Goal: Task Accomplishment & Management: Use online tool/utility

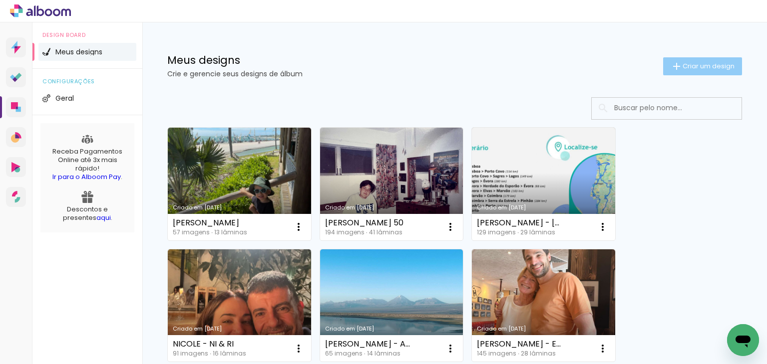
click at [702, 69] on span "Criar um design" at bounding box center [708, 66] width 52 height 6
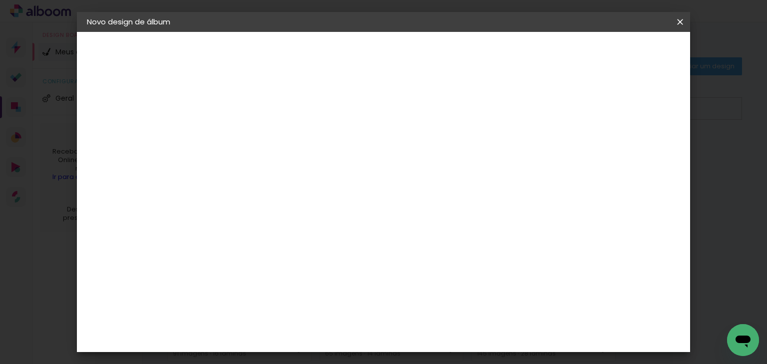
click at [250, 137] on input at bounding box center [250, 133] width 0 height 15
type input "CAMILA C"
type paper-input "CAMILA C"
type input "[PERSON_NAME] - 1 MES"
click at [352, 54] on link "Avançar" at bounding box center [325, 52] width 54 height 17
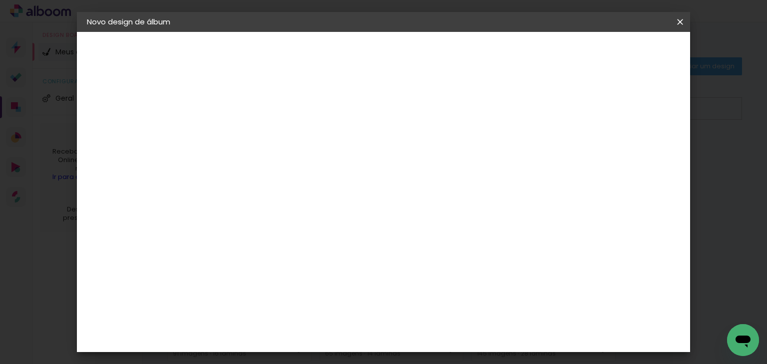
scroll to position [898, 0]
click at [437, 59] on paper-button "Avançar" at bounding box center [412, 52] width 49 height 17
click at [289, 166] on input "text" at bounding box center [269, 173] width 39 height 15
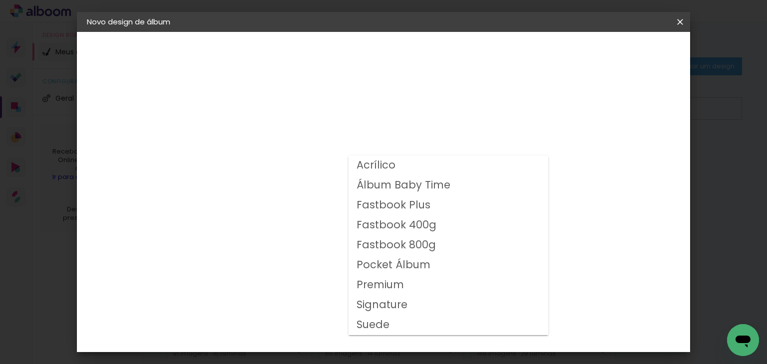
click at [0, 0] on slot "Fastbook 400g" at bounding box center [0, 0] width 0 height 0
type input "Fastbook 400g"
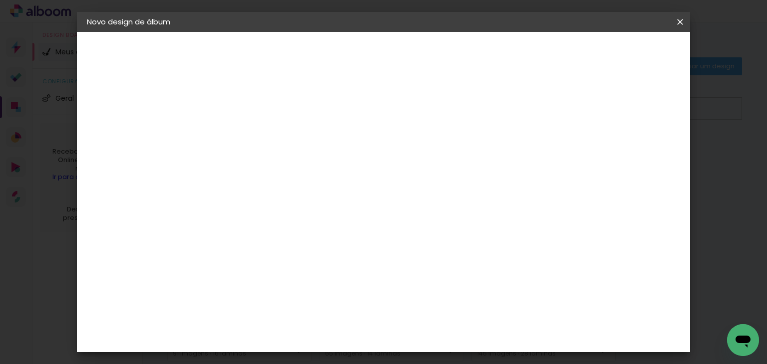
scroll to position [200, 0]
click at [317, 293] on span "25 × 25" at bounding box center [294, 306] width 46 height 26
click at [0, 0] on slot "Avançar" at bounding box center [0, 0] width 0 height 0
click at [533, 100] on div "mm Mostrar sangria" at bounding box center [377, 108] width 311 height 22
click at [0, 0] on slot "Mostrar sangria" at bounding box center [0, 0] width 0 height 0
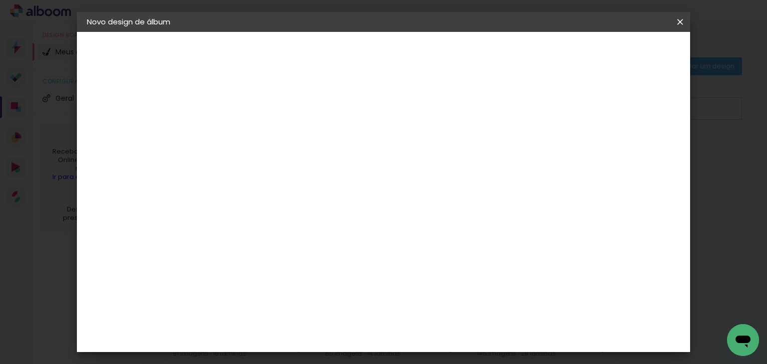
type paper-checkbox "on"
click at [523, 56] on span "Iniciar design" at bounding box center [500, 52] width 45 height 7
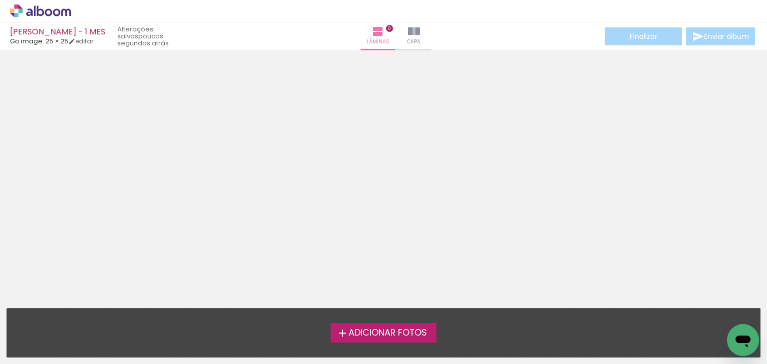
click at [423, 335] on span "Adicionar Fotos" at bounding box center [387, 333] width 78 height 9
click at [0, 0] on input "file" at bounding box center [0, 0] width 0 height 0
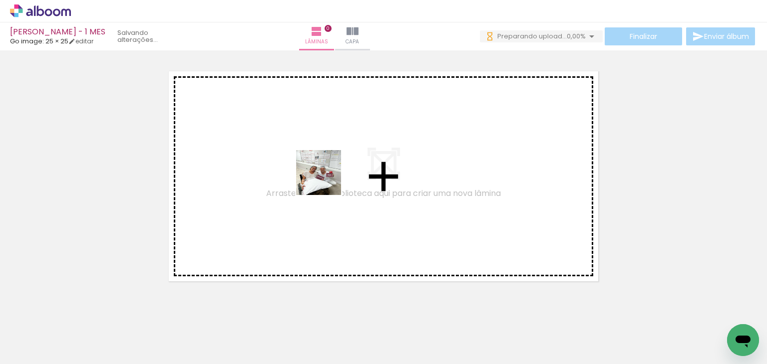
drag, startPoint x: 202, startPoint y: 274, endPoint x: 326, endPoint y: 180, distance: 155.7
click at [326, 180] on quentale-workspace at bounding box center [383, 182] width 767 height 364
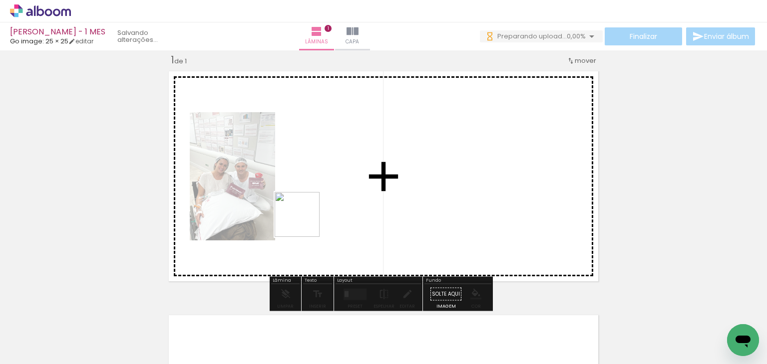
click at [304, 222] on quentale-workspace at bounding box center [383, 182] width 767 height 364
drag, startPoint x: 217, startPoint y: 339, endPoint x: 460, endPoint y: 195, distance: 282.4
click at [460, 195] on quentale-workspace at bounding box center [383, 182] width 767 height 364
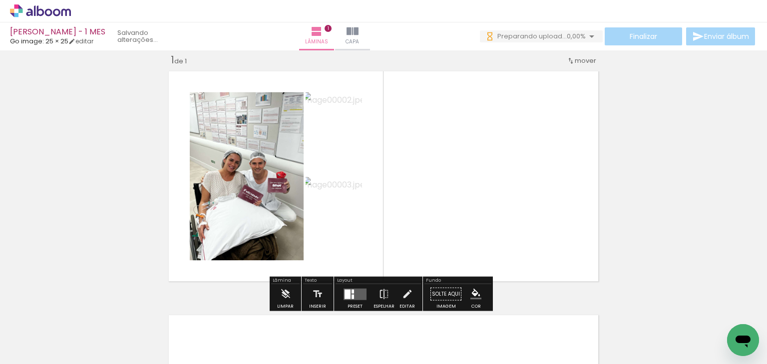
click at [347, 286] on div at bounding box center [354, 295] width 27 height 20
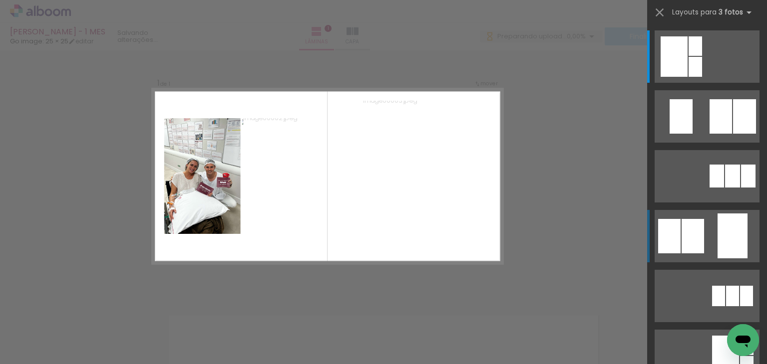
click at [660, 77] on div at bounding box center [673, 56] width 27 height 40
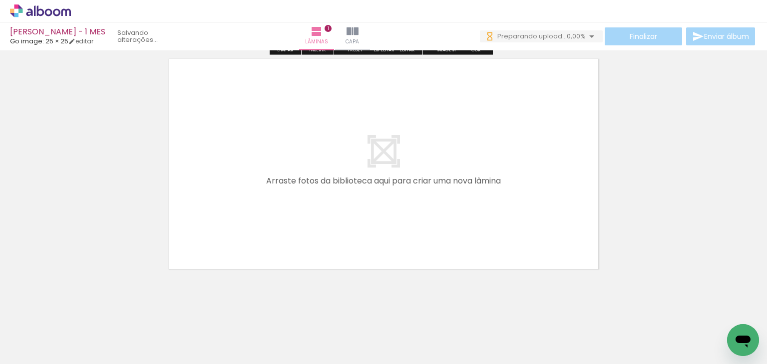
scroll to position [276, 0]
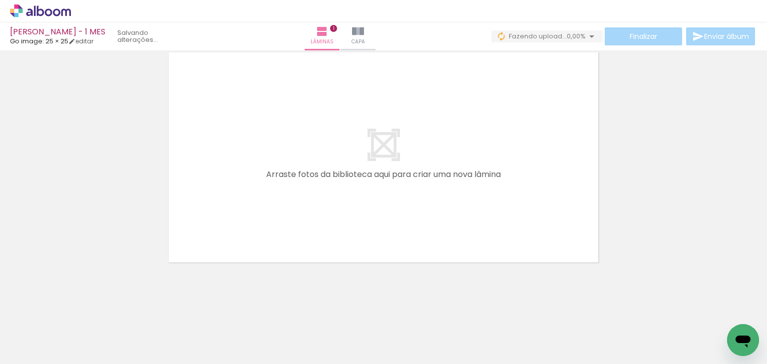
drag, startPoint x: 288, startPoint y: 322, endPoint x: 304, endPoint y: 281, distance: 44.1
click at [289, 138] on quentale-workspace at bounding box center [383, 182] width 767 height 364
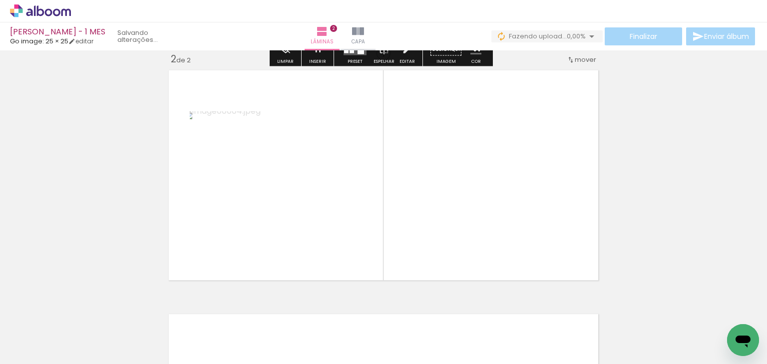
scroll to position [257, 0]
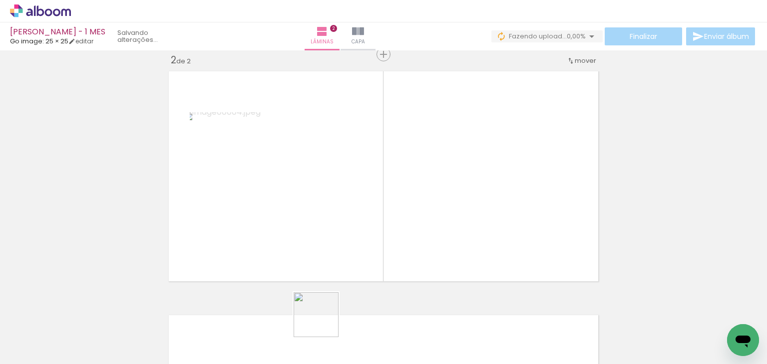
drag, startPoint x: 323, startPoint y: 322, endPoint x: 373, endPoint y: 277, distance: 67.5
click at [324, 180] on quentale-workspace at bounding box center [383, 182] width 767 height 364
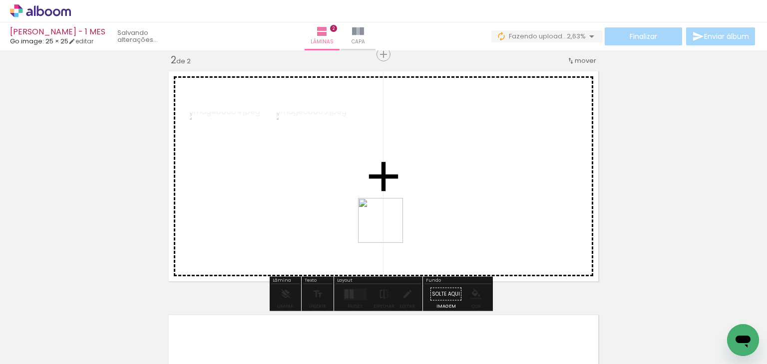
drag, startPoint x: 382, startPoint y: 321, endPoint x: 389, endPoint y: 224, distance: 97.1
click at [389, 225] on quentale-workspace at bounding box center [383, 182] width 767 height 364
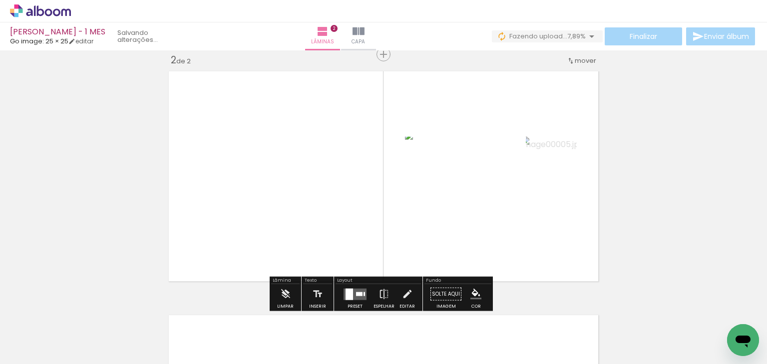
click at [356, 294] on div at bounding box center [359, 294] width 6 height 4
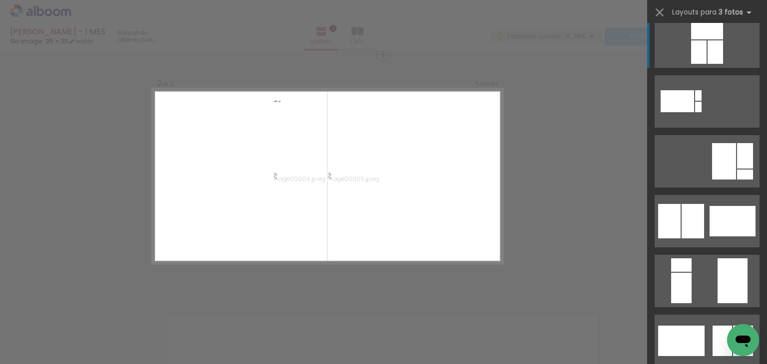
scroll to position [250, 0]
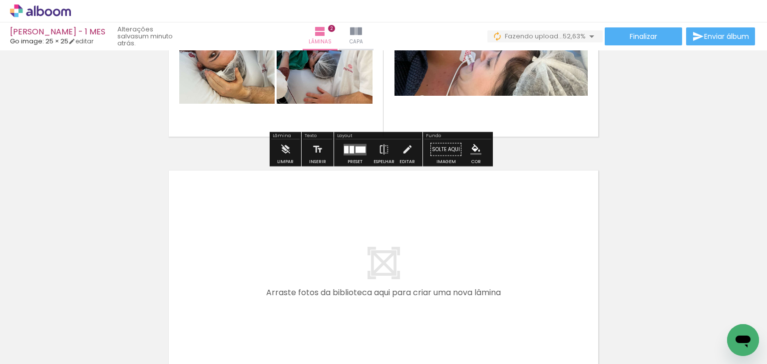
scroll to position [306, 0]
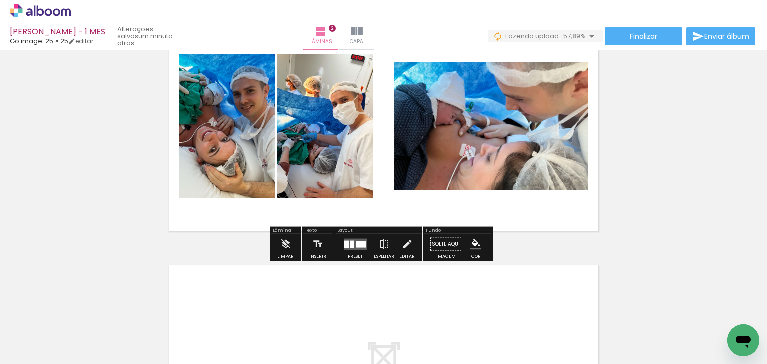
click at [358, 246] on div at bounding box center [360, 244] width 10 height 6
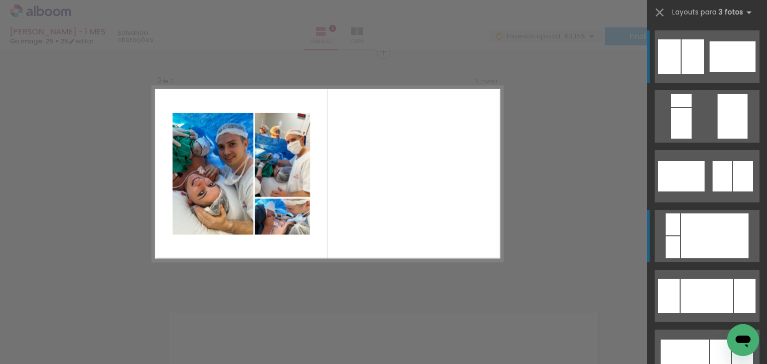
scroll to position [559, 0]
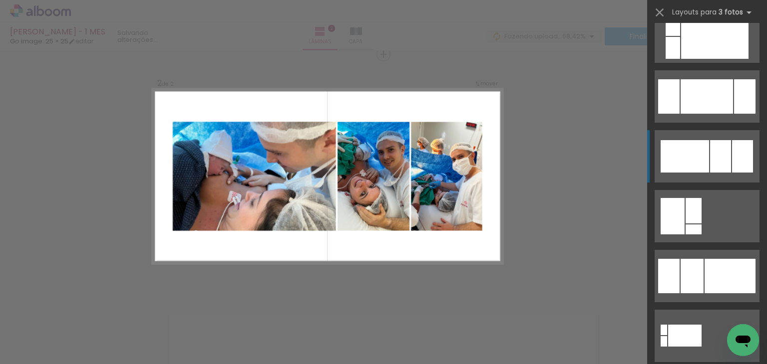
click at [703, 259] on div at bounding box center [691, 276] width 23 height 34
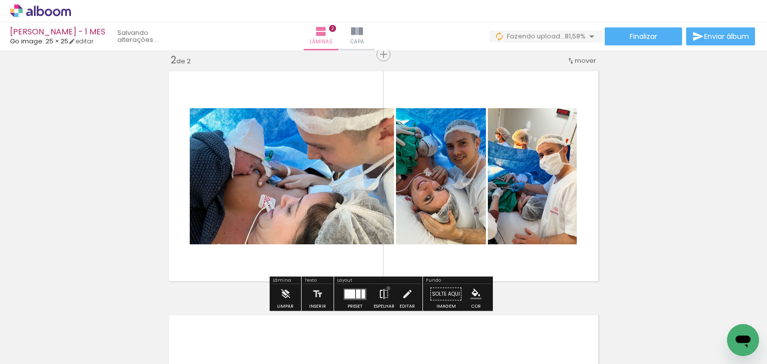
click at [386, 288] on iron-icon at bounding box center [383, 295] width 11 height 20
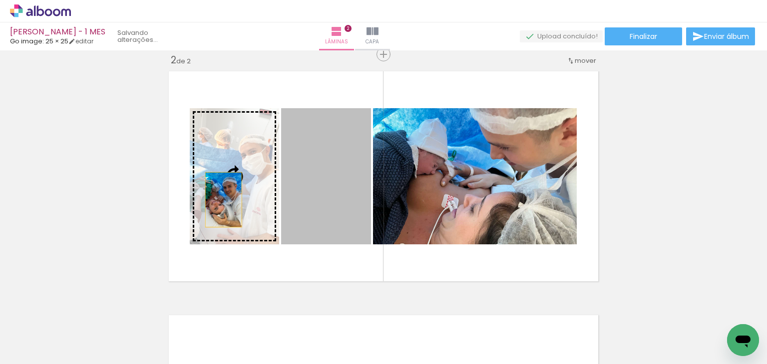
drag, startPoint x: 335, startPoint y: 204, endPoint x: 221, endPoint y: 200, distance: 113.9
click at [0, 0] on slot at bounding box center [0, 0] width 0 height 0
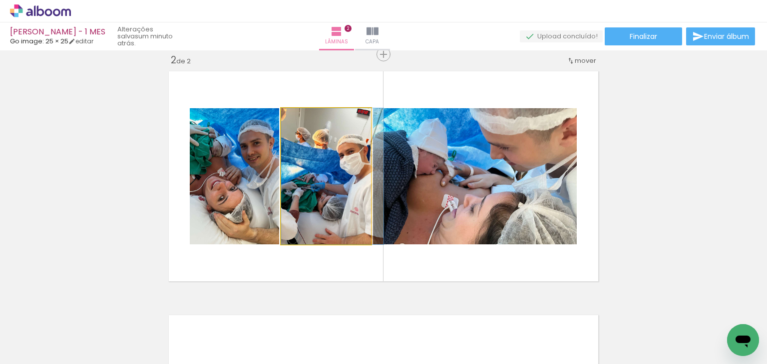
drag, startPoint x: 316, startPoint y: 203, endPoint x: 327, endPoint y: 200, distance: 11.9
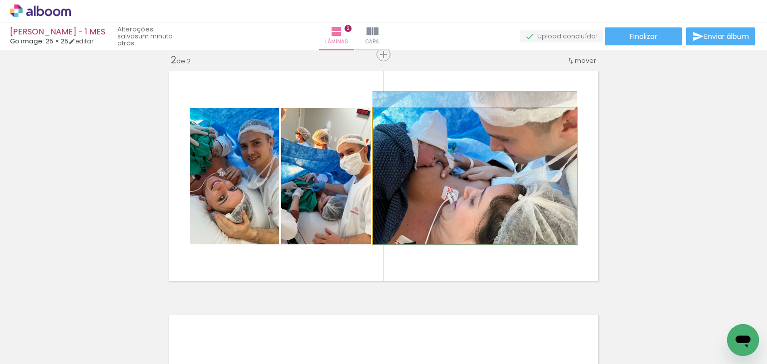
drag, startPoint x: 467, startPoint y: 207, endPoint x: 467, endPoint y: 199, distance: 8.0
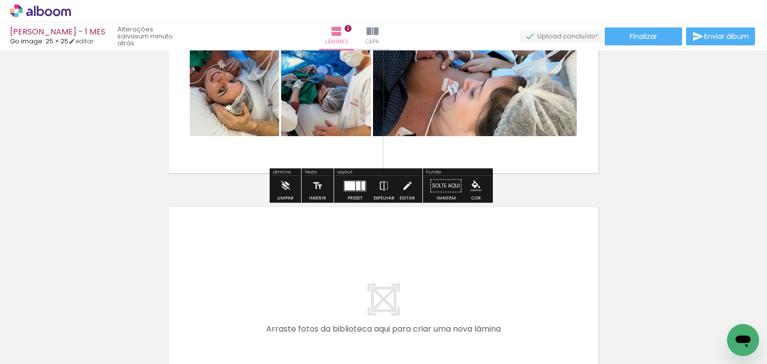
scroll to position [406, 0]
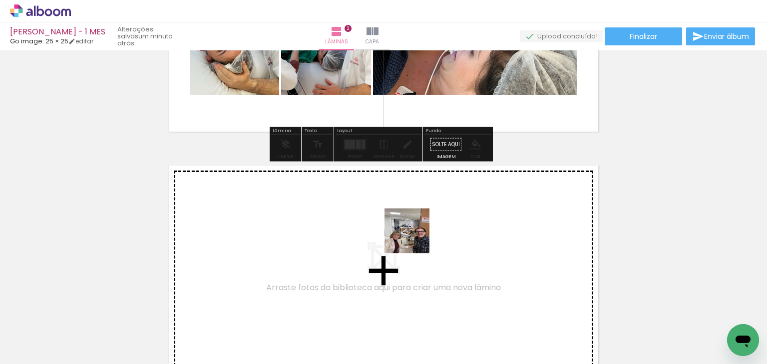
drag, startPoint x: 441, startPoint y: 327, endPoint x: 414, endPoint y: 239, distance: 92.8
click at [414, 239] on quentale-workspace at bounding box center [383, 182] width 767 height 364
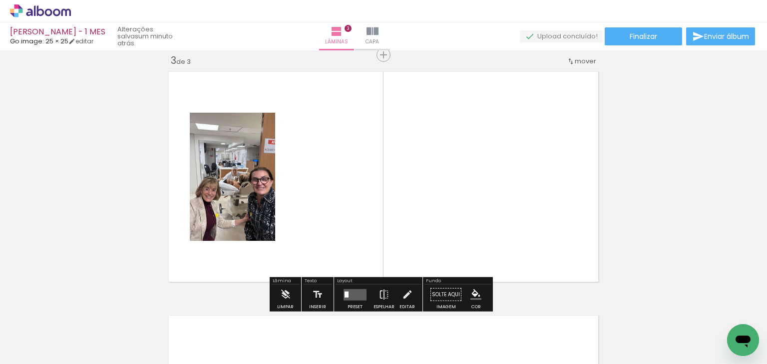
scroll to position [501, 0]
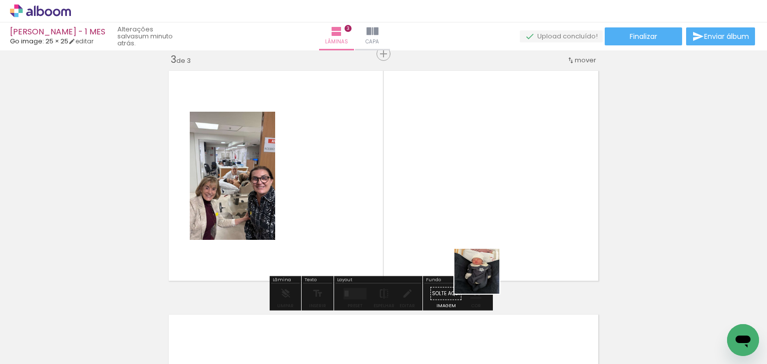
drag, startPoint x: 501, startPoint y: 332, endPoint x: 467, endPoint y: 219, distance: 117.8
click at [456, 201] on quentale-workspace at bounding box center [383, 182] width 767 height 364
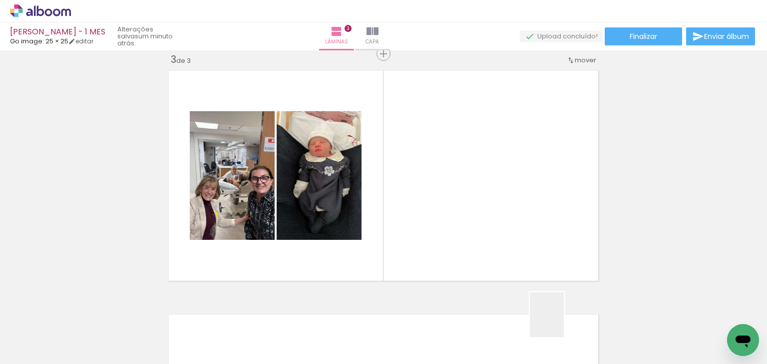
drag, startPoint x: 560, startPoint y: 322, endPoint x: 525, endPoint y: 206, distance: 121.3
click at [525, 206] on quentale-workspace at bounding box center [383, 182] width 767 height 364
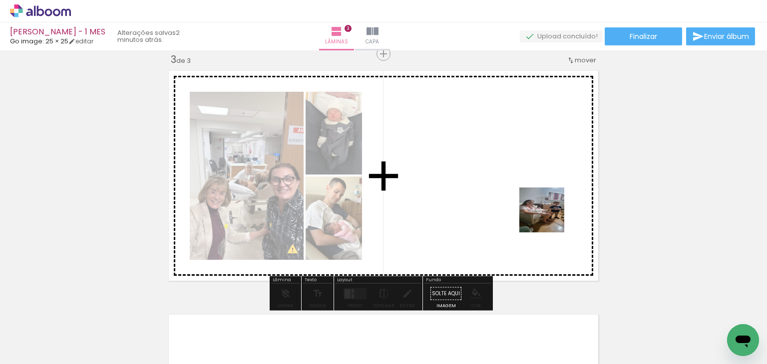
drag, startPoint x: 555, startPoint y: 230, endPoint x: 546, endPoint y: 213, distance: 19.0
click at [546, 213] on quentale-workspace at bounding box center [383, 182] width 767 height 364
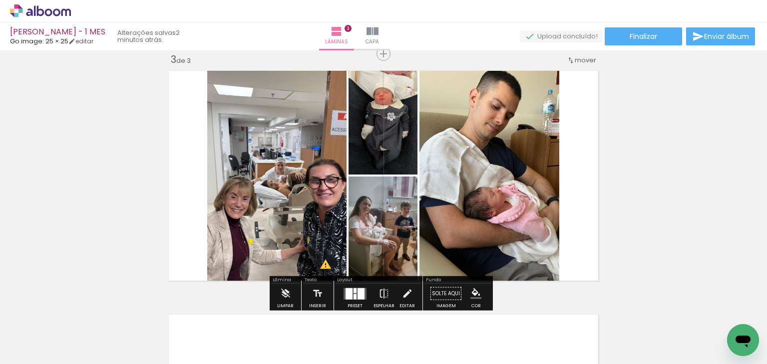
drag, startPoint x: 351, startPoint y: 294, endPoint x: 386, endPoint y: 290, distance: 34.7
click at [353, 294] on div at bounding box center [354, 296] width 3 height 5
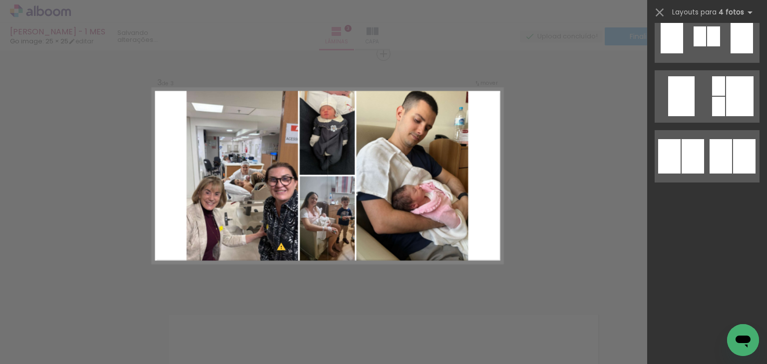
scroll to position [0, 0]
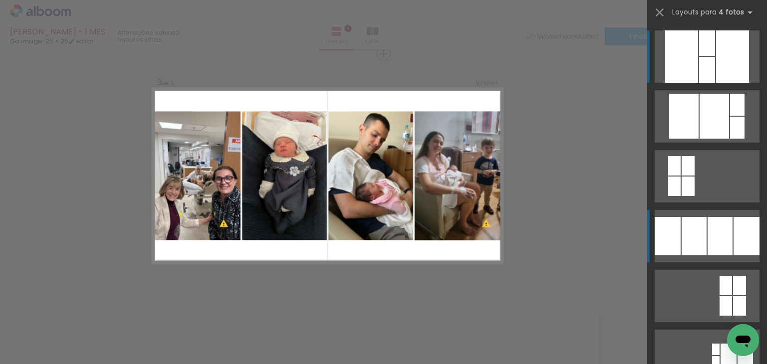
click at [699, 139] on div at bounding box center [713, 116] width 29 height 45
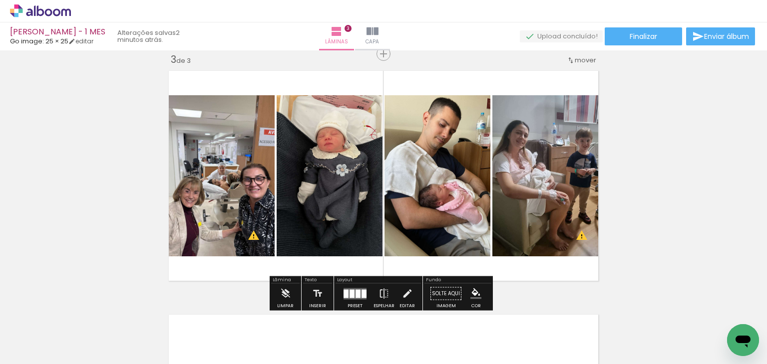
click at [350, 294] on div at bounding box center [351, 293] width 5 height 8
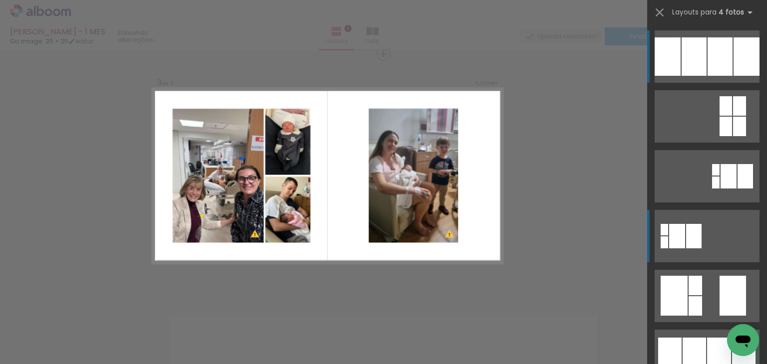
scroll to position [280, 0]
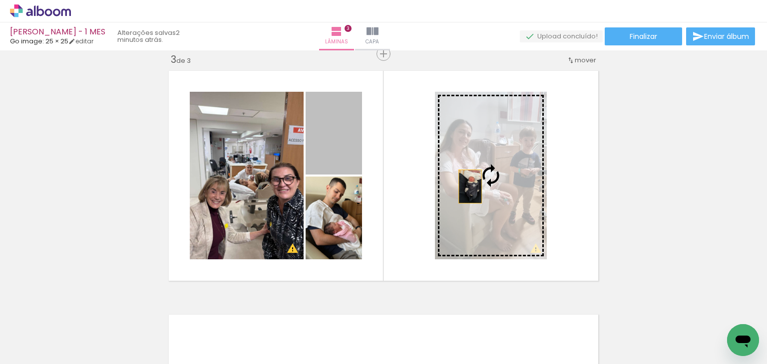
drag, startPoint x: 330, startPoint y: 143, endPoint x: 466, endPoint y: 187, distance: 142.5
click at [0, 0] on slot at bounding box center [0, 0] width 0 height 0
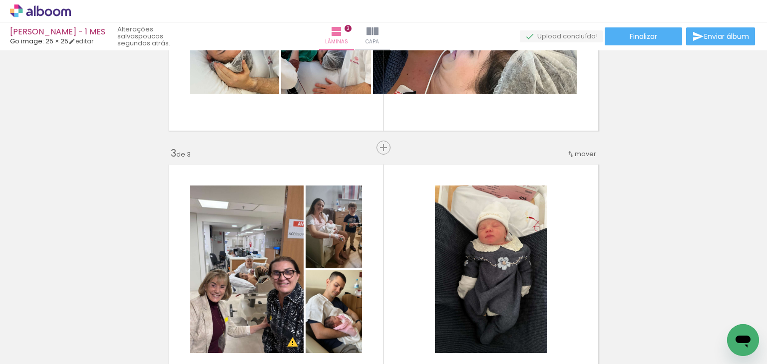
scroll to position [401, 0]
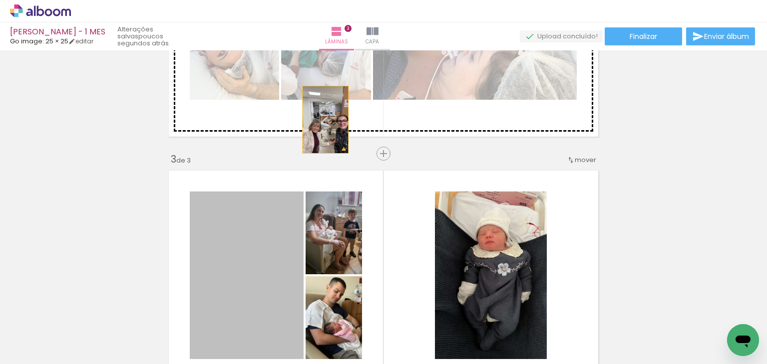
drag, startPoint x: 254, startPoint y: 272, endPoint x: 321, endPoint y: 120, distance: 166.0
click at [321, 120] on div "Inserir lâmina 1 de 3 Inserir lâmina 2 de 3 Inserir lâmina 3 de 3 O Designbox p…" at bounding box center [383, 141] width 767 height 977
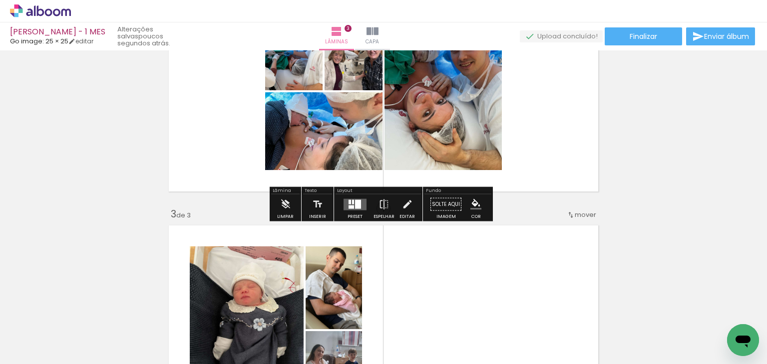
scroll to position [301, 0]
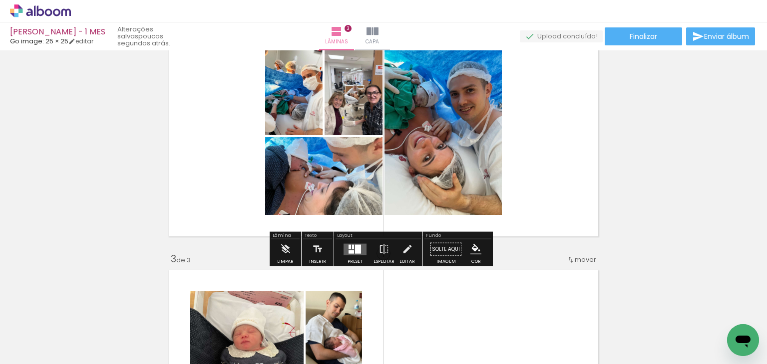
click at [355, 247] on div at bounding box center [358, 249] width 6 height 9
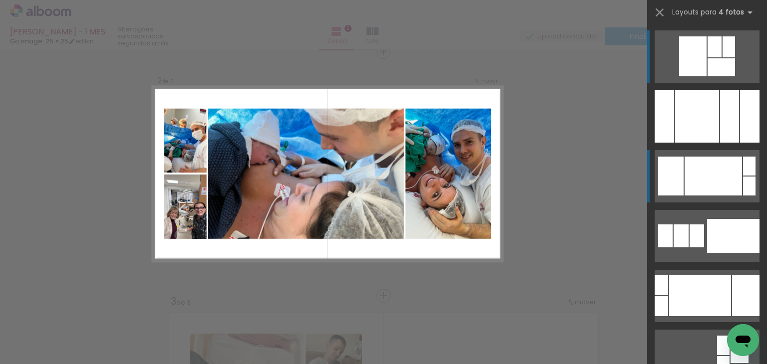
scroll to position [257, 0]
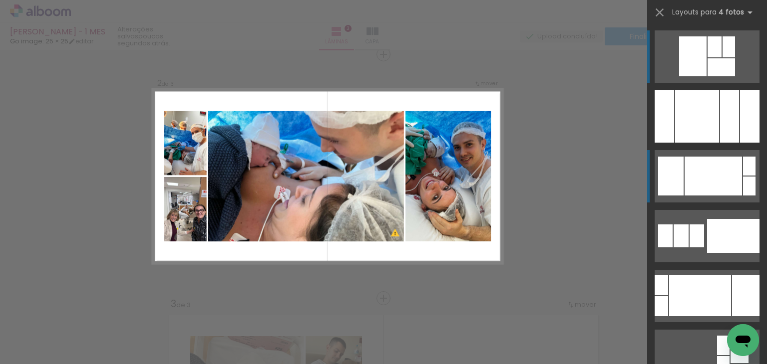
click at [684, 143] on div at bounding box center [697, 116] width 44 height 52
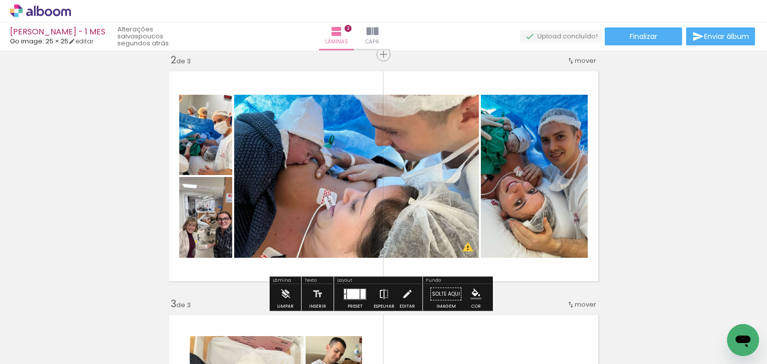
click at [387, 295] on paper-button "Espelhar" at bounding box center [384, 297] width 26 height 25
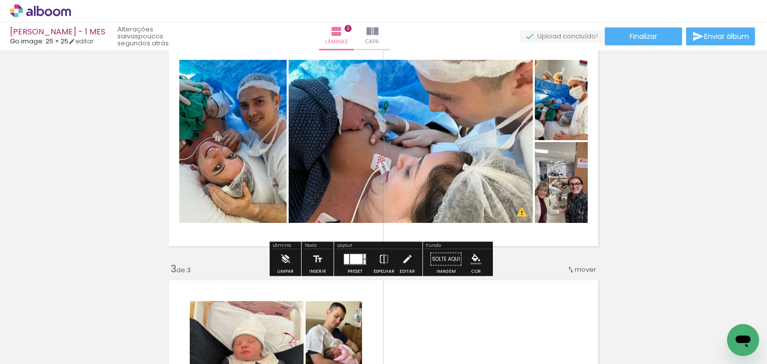
scroll to position [306, 0]
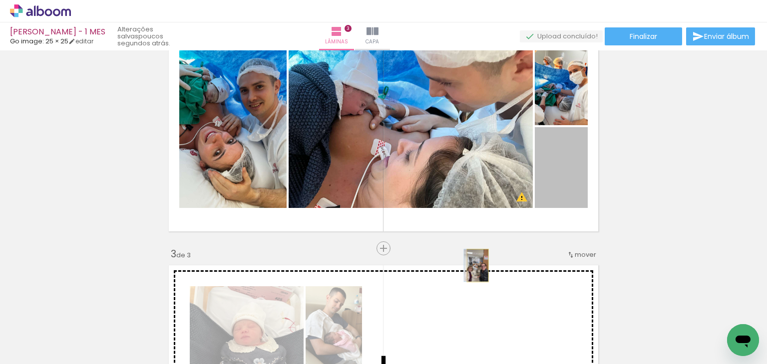
drag, startPoint x: 531, startPoint y: 223, endPoint x: 474, endPoint y: 266, distance: 71.0
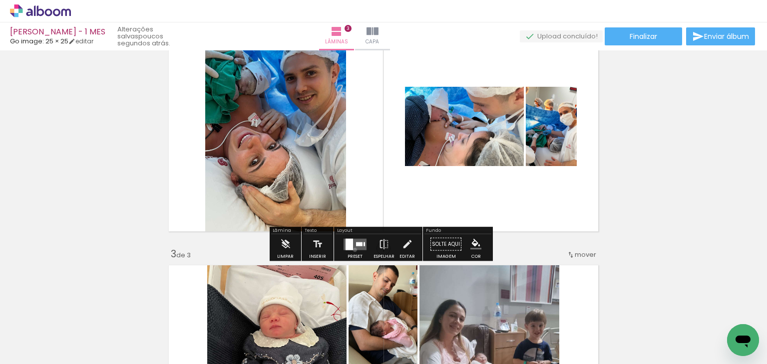
click at [352, 250] on quentale-layouter at bounding box center [354, 244] width 23 height 11
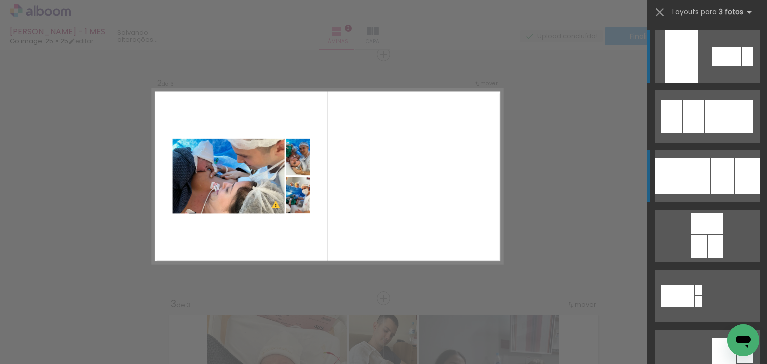
scroll to position [200, 0]
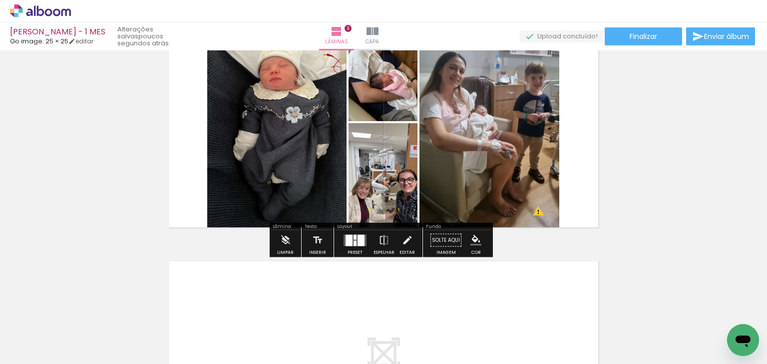
scroll to position [556, 0]
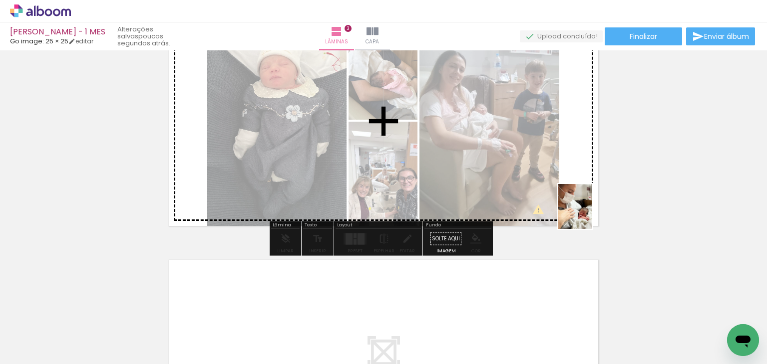
drag, startPoint x: 667, startPoint y: 314, endPoint x: 587, endPoint y: 213, distance: 129.4
click at [587, 213] on quentale-workspace at bounding box center [383, 182] width 767 height 364
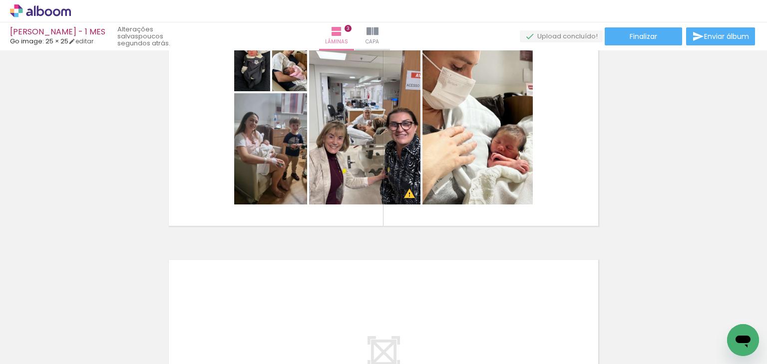
scroll to position [0, 289]
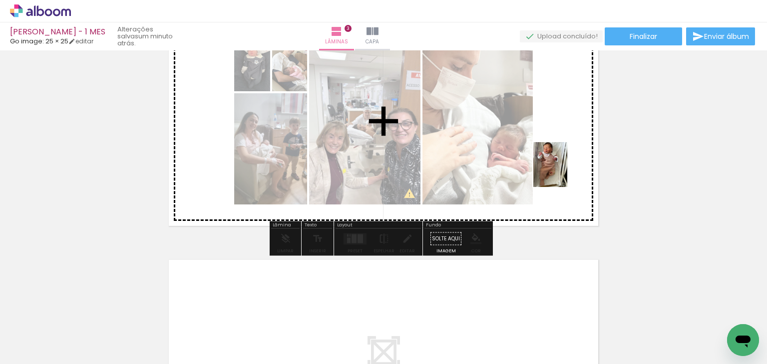
drag, startPoint x: 435, startPoint y: 341, endPoint x: 568, endPoint y: 173, distance: 214.3
click at [568, 173] on quentale-workspace at bounding box center [383, 182] width 767 height 364
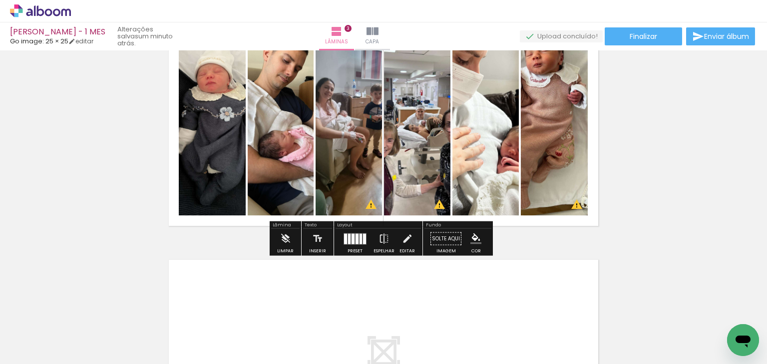
click at [359, 239] on div at bounding box center [360, 239] width 2 height 10
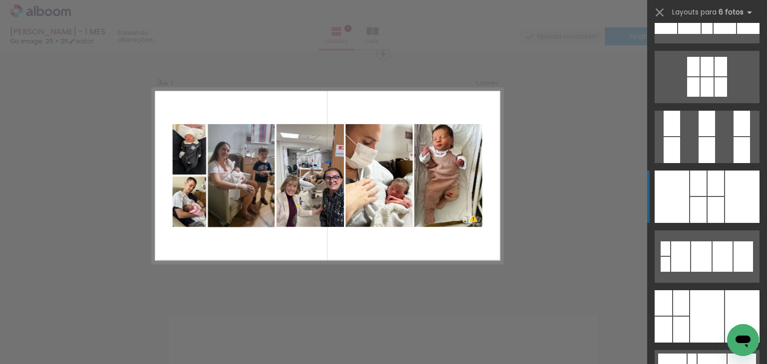
scroll to position [399, 0]
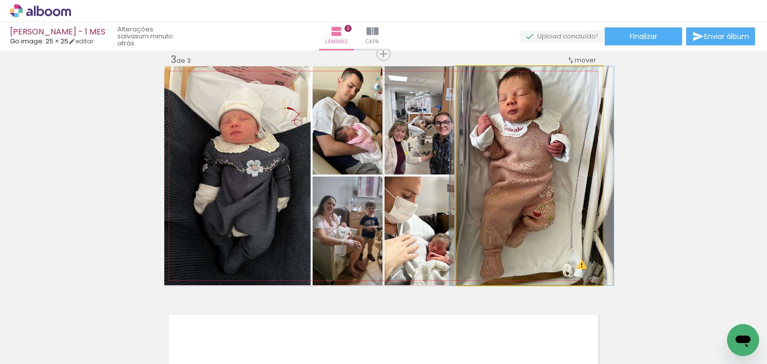
drag, startPoint x: 535, startPoint y: 154, endPoint x: 537, endPoint y: 179, distance: 25.0
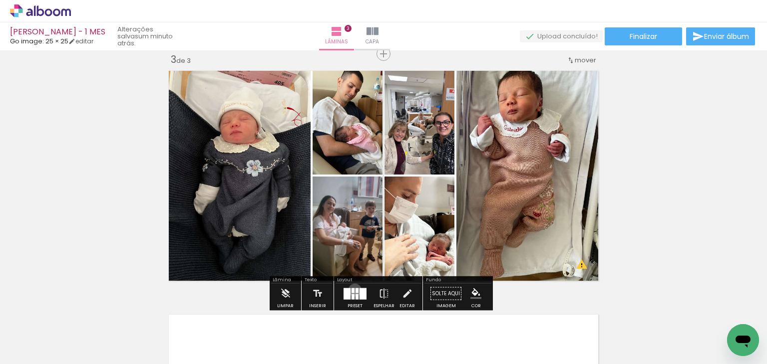
click at [352, 290] on quentale-layouter at bounding box center [354, 293] width 23 height 11
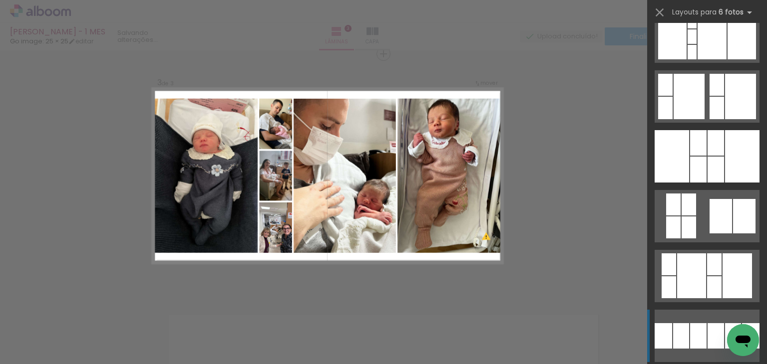
scroll to position [839, 0]
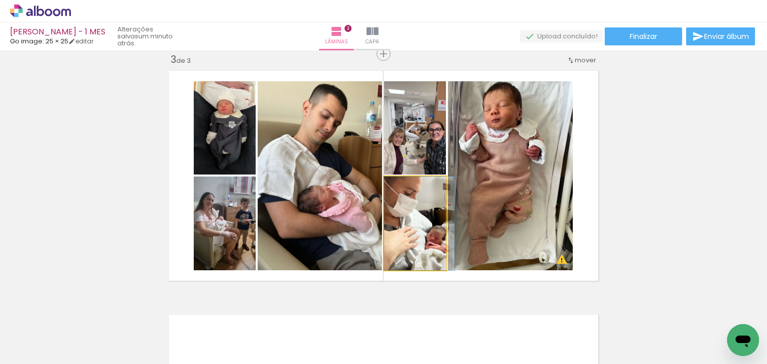
drag, startPoint x: 420, startPoint y: 249, endPoint x: 412, endPoint y: 138, distance: 111.1
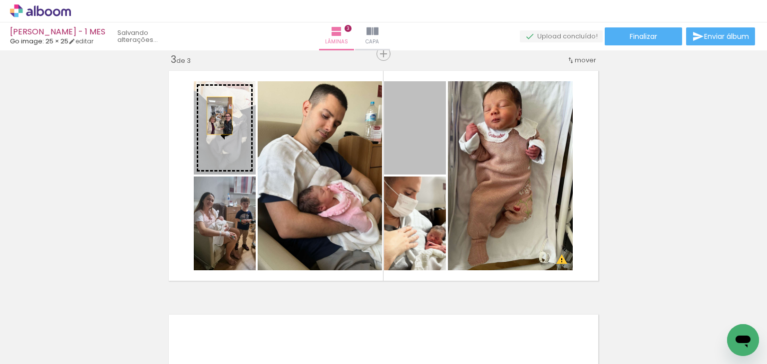
drag, startPoint x: 409, startPoint y: 131, endPoint x: 208, endPoint y: 131, distance: 201.6
click at [0, 0] on slot at bounding box center [0, 0] width 0 height 0
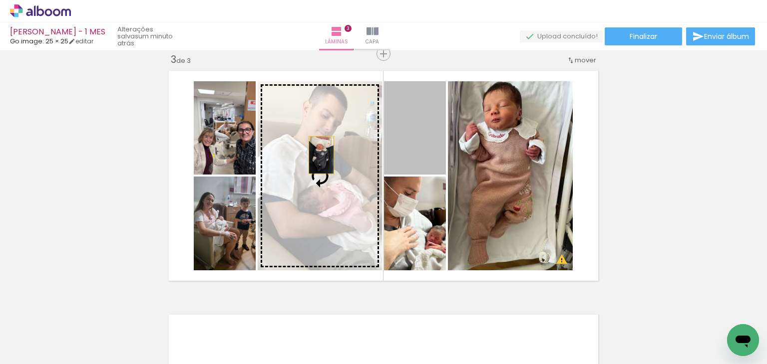
drag, startPoint x: 408, startPoint y: 131, endPoint x: 317, endPoint y: 155, distance: 93.5
click at [0, 0] on slot at bounding box center [0, 0] width 0 height 0
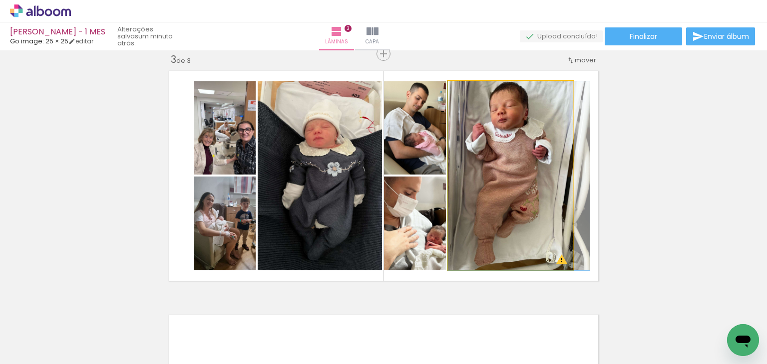
drag, startPoint x: 527, startPoint y: 210, endPoint x: 539, endPoint y: 216, distance: 13.6
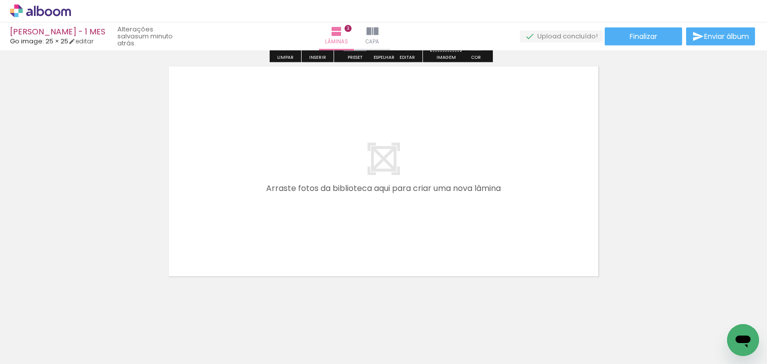
scroll to position [751, 0]
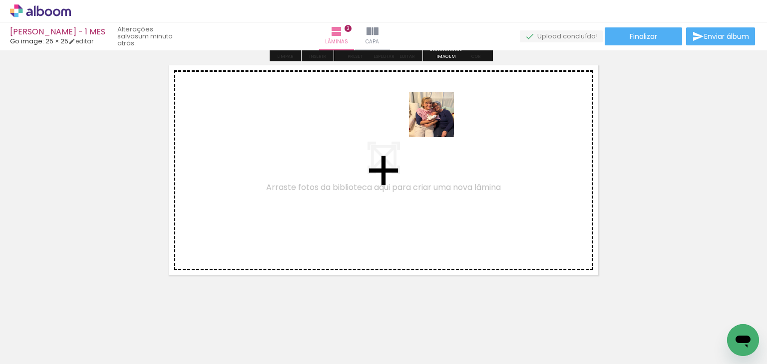
drag, startPoint x: 489, startPoint y: 326, endPoint x: 439, endPoint y: 122, distance: 209.8
click at [439, 122] on quentale-workspace at bounding box center [383, 182] width 767 height 364
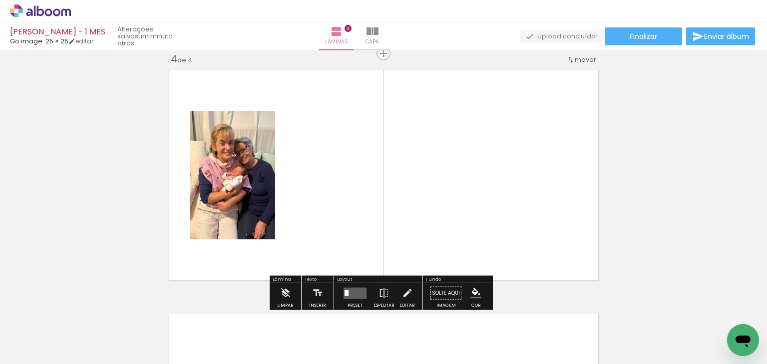
scroll to position [745, 0]
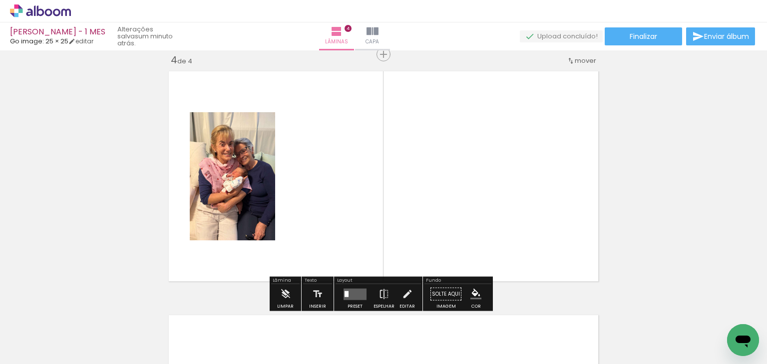
drag, startPoint x: 542, startPoint y: 334, endPoint x: 467, endPoint y: 190, distance: 162.1
click at [461, 178] on quentale-workspace at bounding box center [383, 182] width 767 height 364
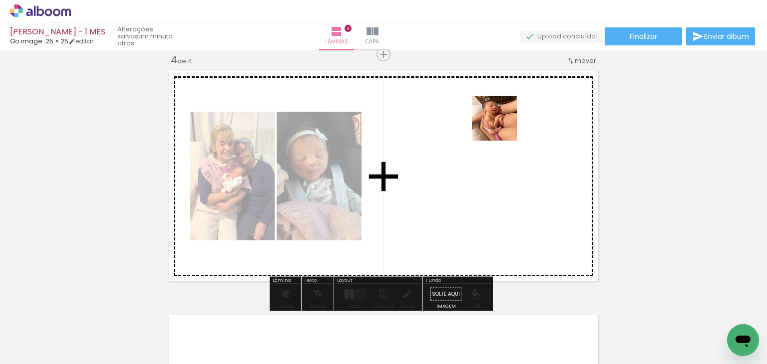
drag, startPoint x: 588, startPoint y: 336, endPoint x: 662, endPoint y: 309, distance: 78.2
click at [502, 129] on quentale-workspace at bounding box center [383, 182] width 767 height 364
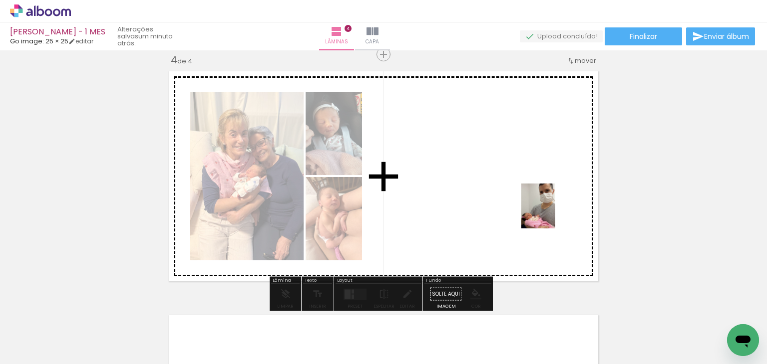
drag, startPoint x: 669, startPoint y: 335, endPoint x: 551, endPoint y: 214, distance: 169.4
click at [551, 214] on quentale-workspace at bounding box center [383, 182] width 767 height 364
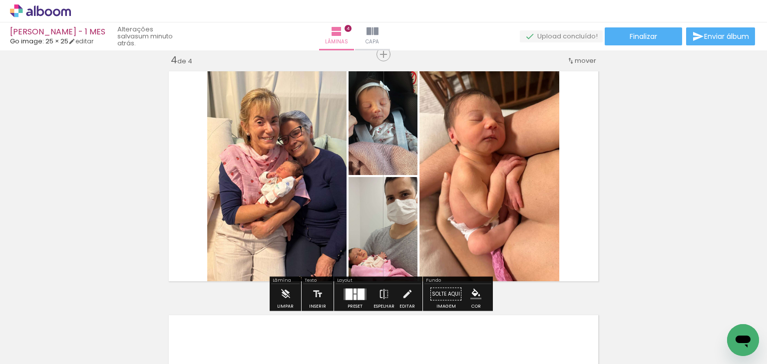
click at [353, 290] on div at bounding box center [354, 290] width 3 height 5
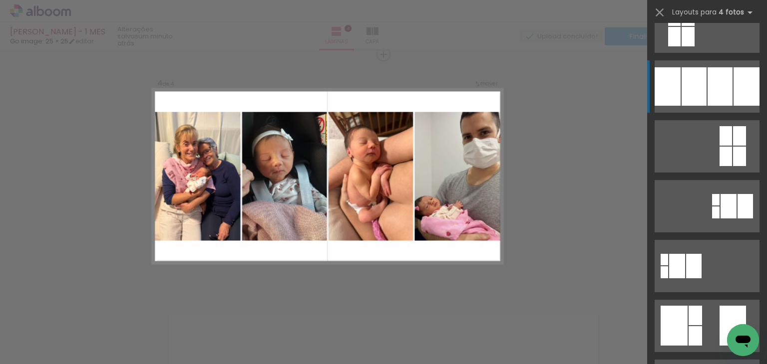
scroll to position [250, 0]
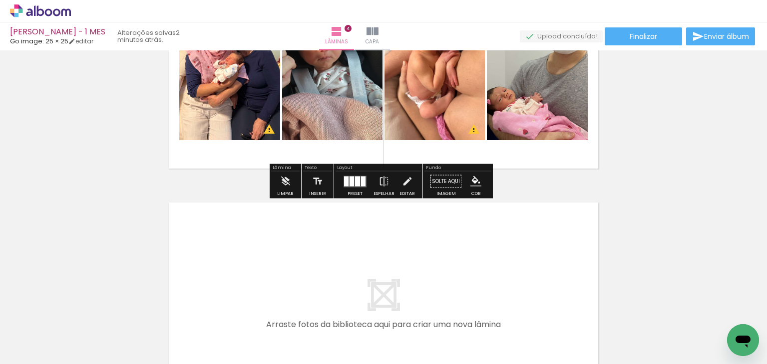
scroll to position [944, 0]
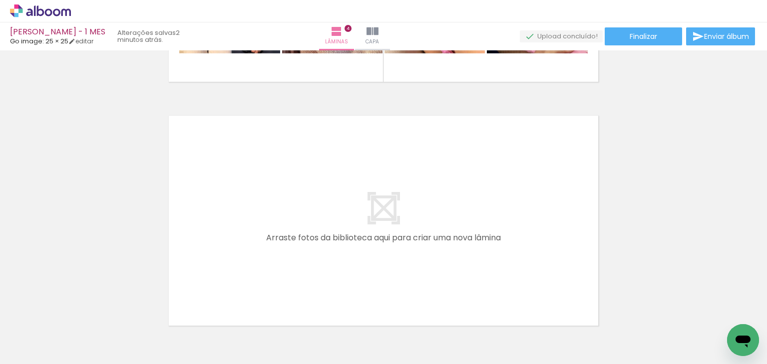
click at [28, 335] on input "Todas as fotos" at bounding box center [28, 334] width 38 height 8
click at [0, 0] on slot "Não utilizadas" at bounding box center [0, 0] width 0 height 0
type input "Não utilizadas"
drag, startPoint x: 88, startPoint y: 346, endPoint x: 226, endPoint y: 199, distance: 201.6
click at [226, 199] on quentale-workspace at bounding box center [383, 182] width 767 height 364
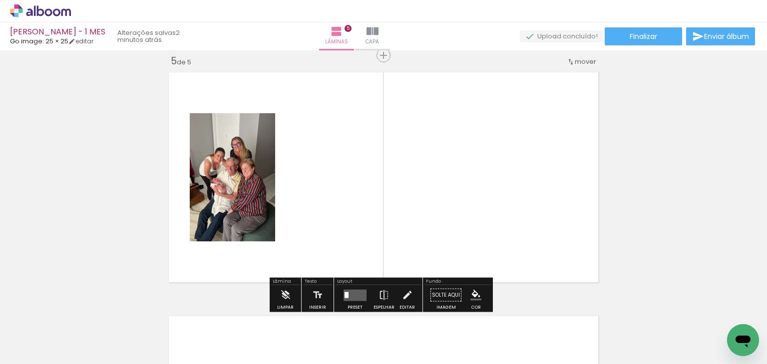
scroll to position [989, 0]
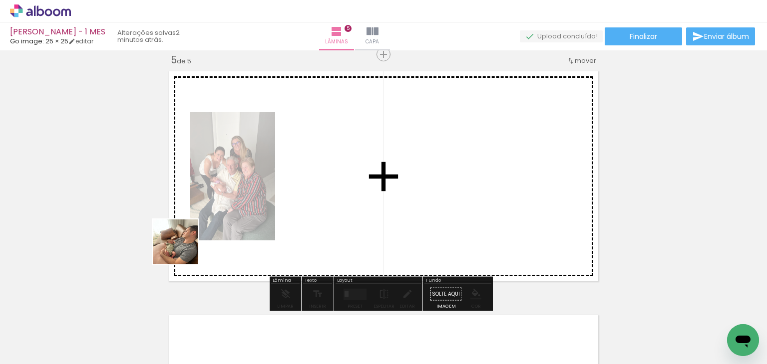
drag, startPoint x: 101, startPoint y: 338, endPoint x: 240, endPoint y: 192, distance: 201.6
click at [240, 192] on quentale-workspace at bounding box center [383, 182] width 767 height 364
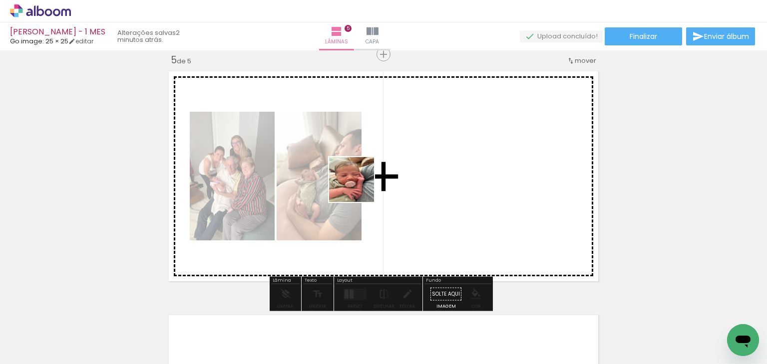
drag, startPoint x: 106, startPoint y: 334, endPoint x: 359, endPoint y: 230, distance: 273.5
click at [359, 187] on quentale-workspace at bounding box center [383, 182] width 767 height 364
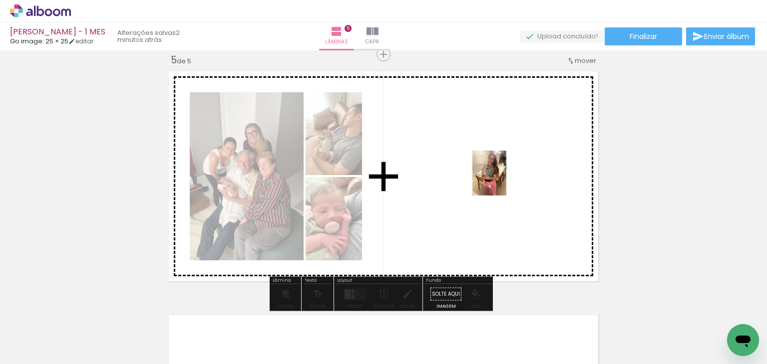
drag, startPoint x: 103, startPoint y: 339, endPoint x: 498, endPoint y: 200, distance: 418.5
click at [499, 184] on quentale-workspace at bounding box center [383, 182] width 767 height 364
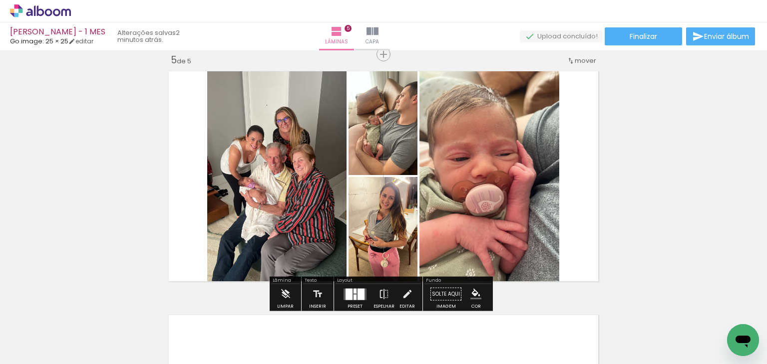
click at [365, 296] on div at bounding box center [354, 295] width 27 height 20
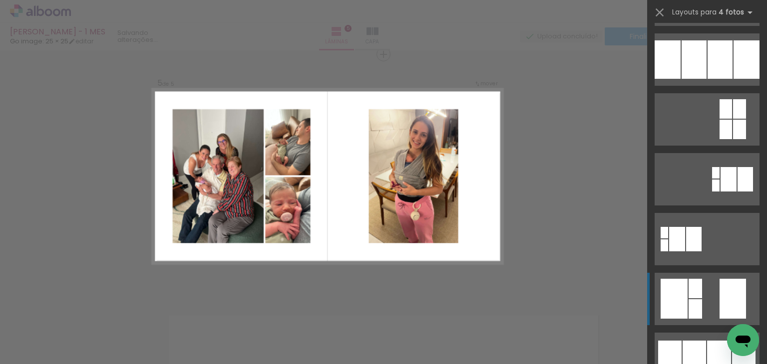
scroll to position [200, 0]
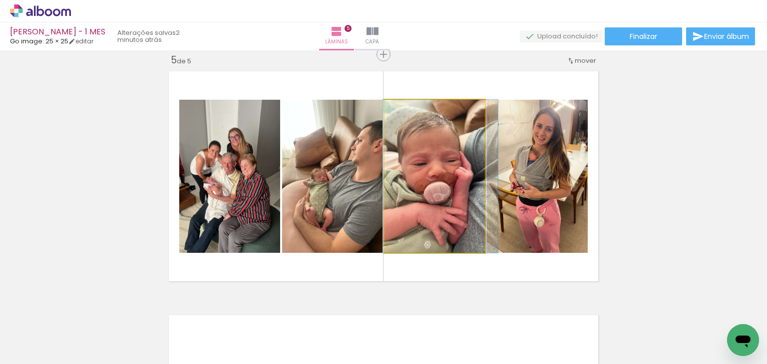
drag, startPoint x: 439, startPoint y: 206, endPoint x: 446, endPoint y: 204, distance: 7.1
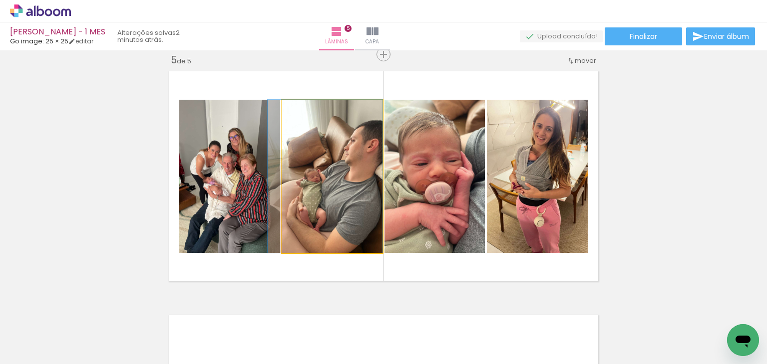
drag, startPoint x: 355, startPoint y: 206, endPoint x: 340, endPoint y: 211, distance: 16.4
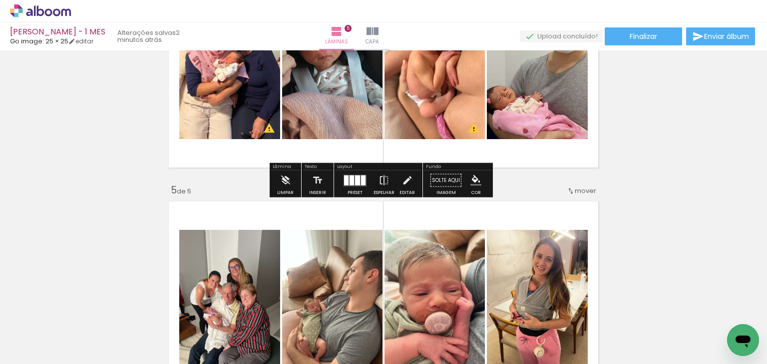
scroll to position [839, 0]
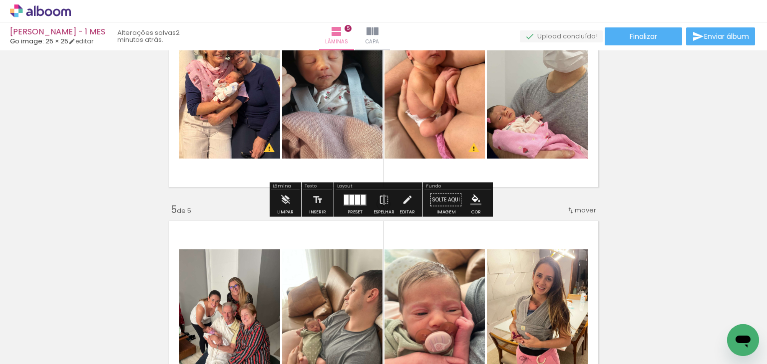
click at [350, 198] on div at bounding box center [351, 200] width 4 height 10
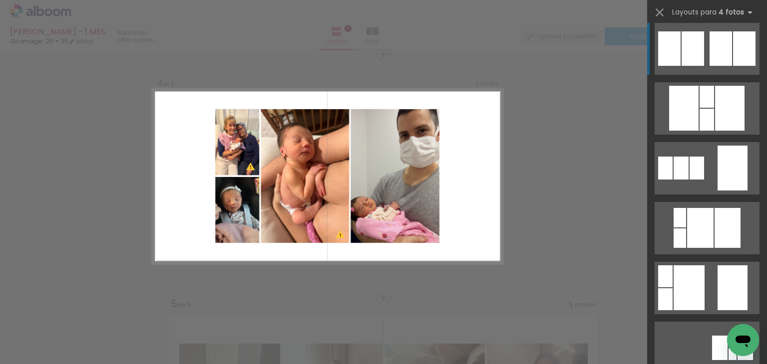
scroll to position [669, 0]
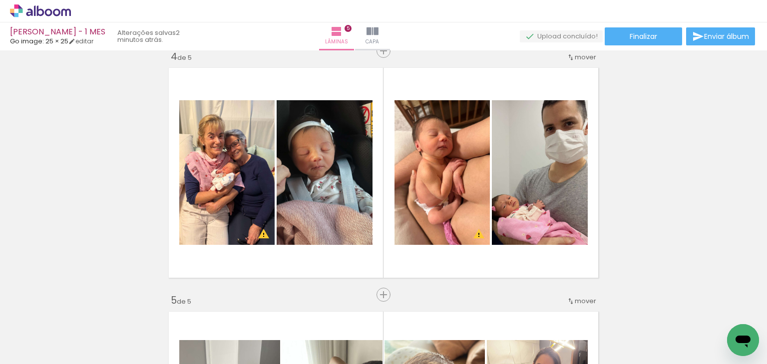
scroll to position [745, 0]
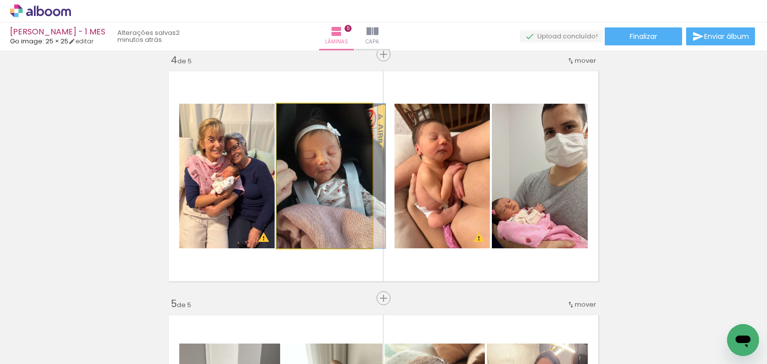
drag, startPoint x: 321, startPoint y: 191, endPoint x: 333, endPoint y: 189, distance: 12.2
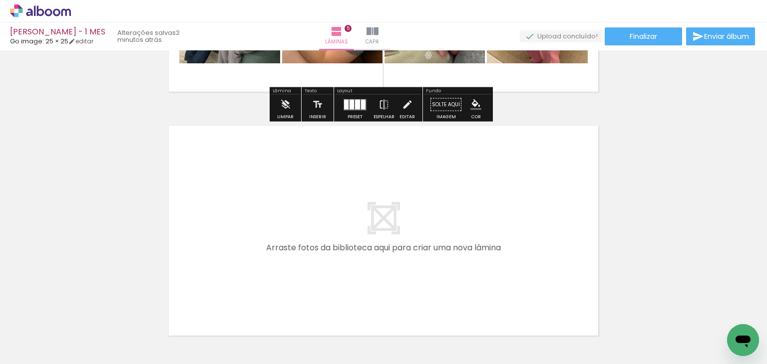
scroll to position [1194, 0]
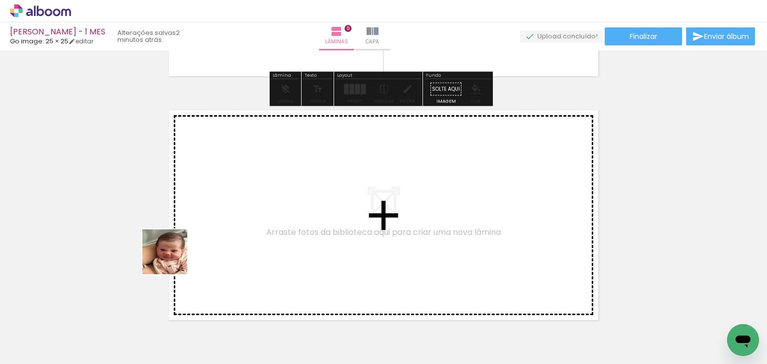
drag, startPoint x: 94, startPoint y: 343, endPoint x: 196, endPoint y: 240, distance: 144.7
click at [196, 240] on quentale-workspace at bounding box center [383, 182] width 767 height 364
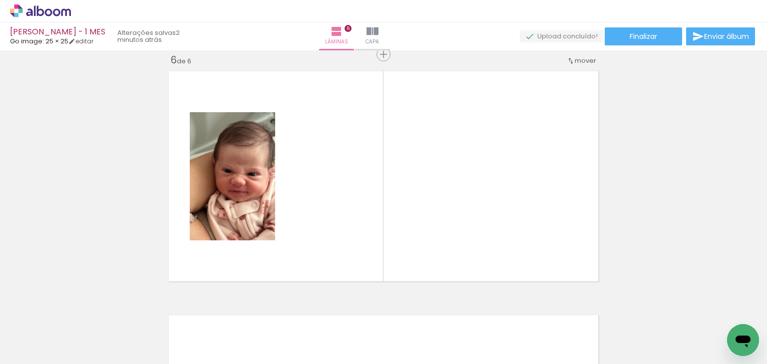
scroll to position [0, 0]
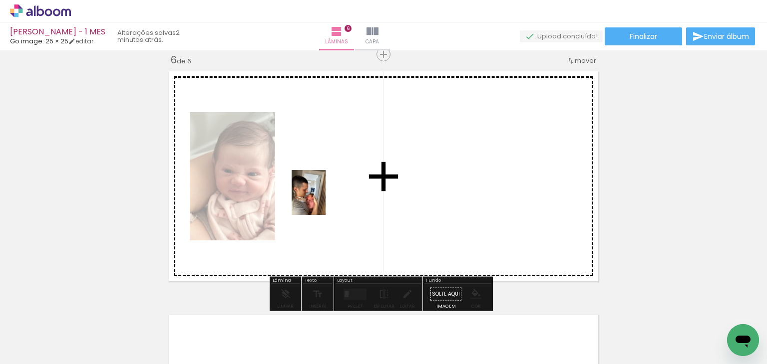
drag, startPoint x: 114, startPoint y: 334, endPoint x: 321, endPoint y: 200, distance: 247.3
click at [321, 200] on quentale-workspace at bounding box center [383, 182] width 767 height 364
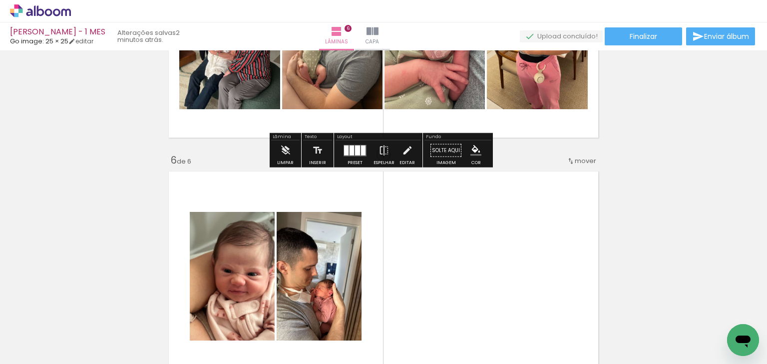
scroll to position [1133, 0]
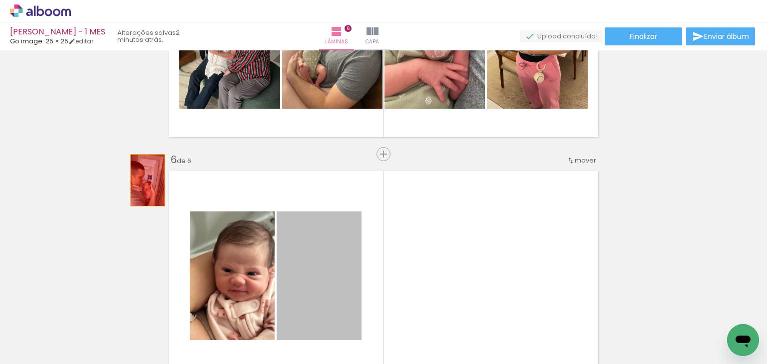
drag, startPoint x: 317, startPoint y: 259, endPoint x: 175, endPoint y: 189, distance: 158.7
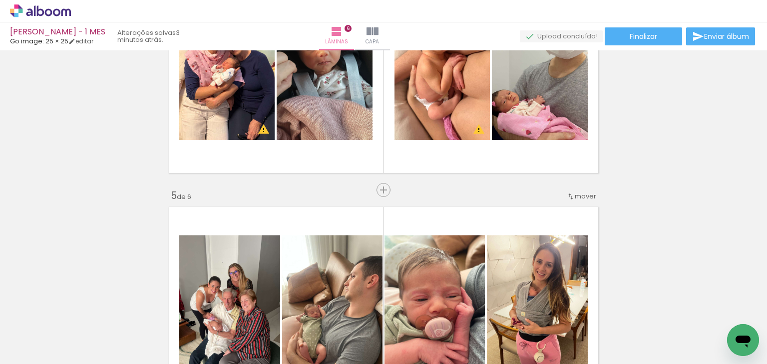
scroll to position [834, 0]
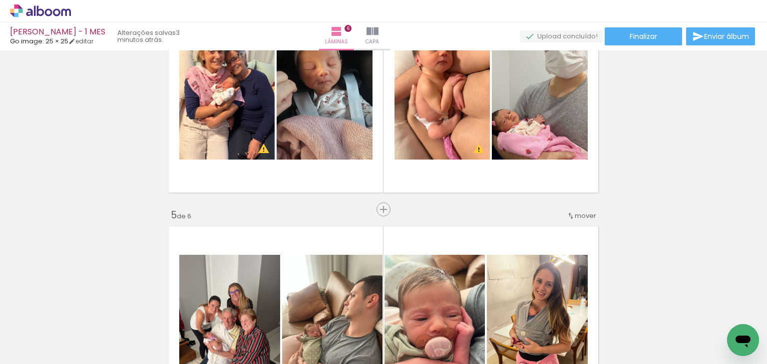
scroll to position [669, 0]
click at [381, 210] on span "Inserir lâmina" at bounding box center [387, 210] width 39 height 6
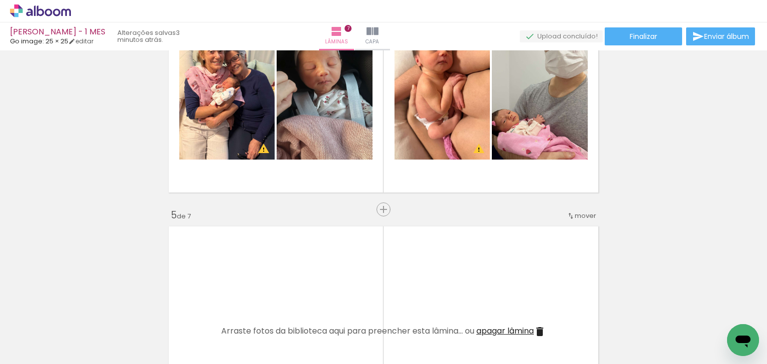
drag, startPoint x: 112, startPoint y: 332, endPoint x: 196, endPoint y: 267, distance: 106.3
click at [196, 267] on quentale-workspace at bounding box center [383, 182] width 767 height 364
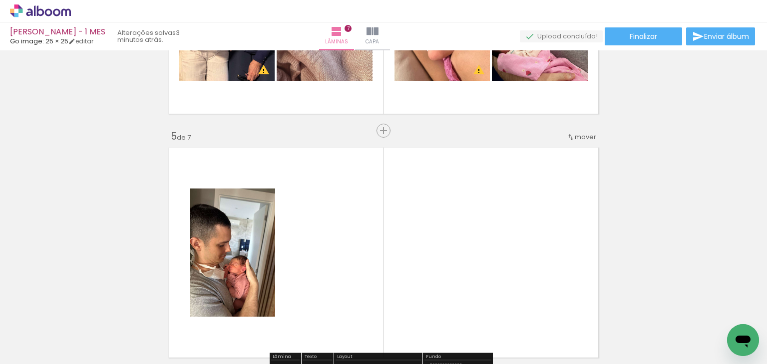
scroll to position [933, 0]
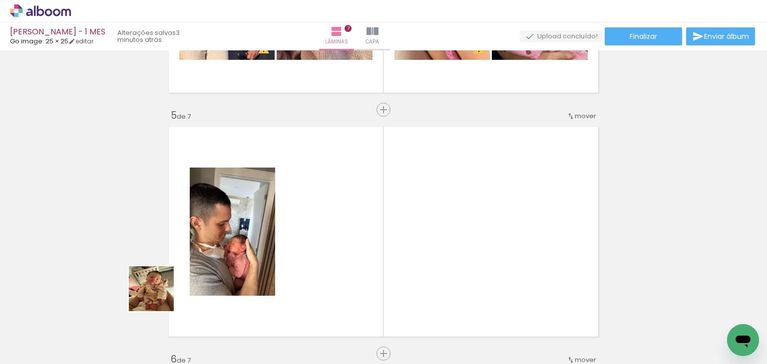
drag, startPoint x: 114, startPoint y: 321, endPoint x: 296, endPoint y: 216, distance: 210.2
click at [296, 216] on quentale-workspace at bounding box center [383, 182] width 767 height 364
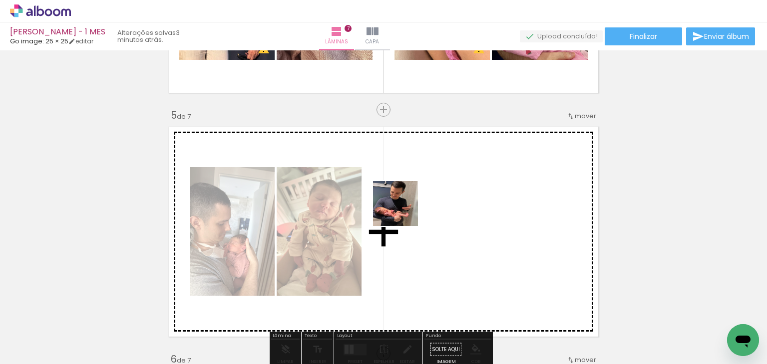
drag, startPoint x: 116, startPoint y: 330, endPoint x: 403, endPoint y: 210, distance: 311.0
click at [403, 210] on quentale-workspace at bounding box center [383, 182] width 767 height 364
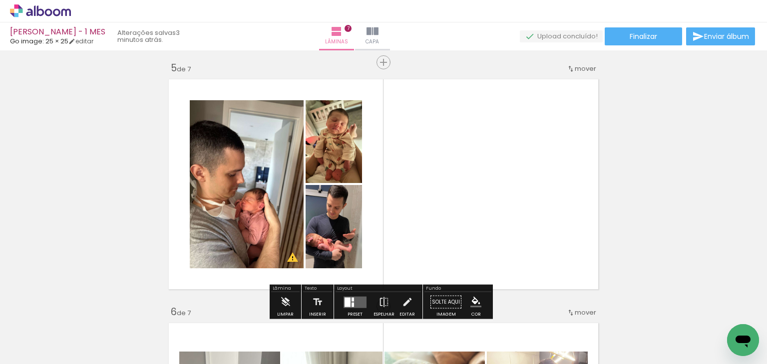
scroll to position [983, 0]
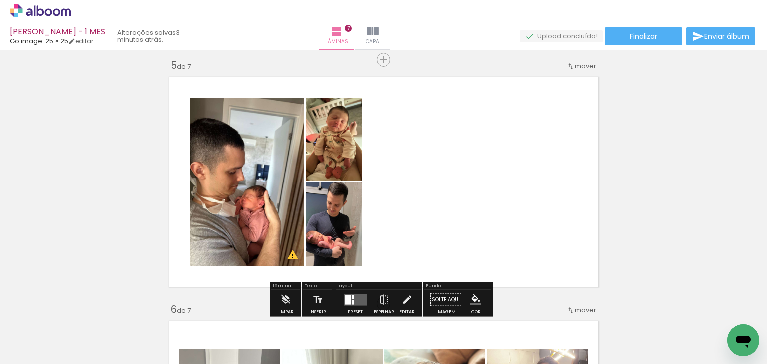
click at [347, 291] on div at bounding box center [354, 300] width 27 height 20
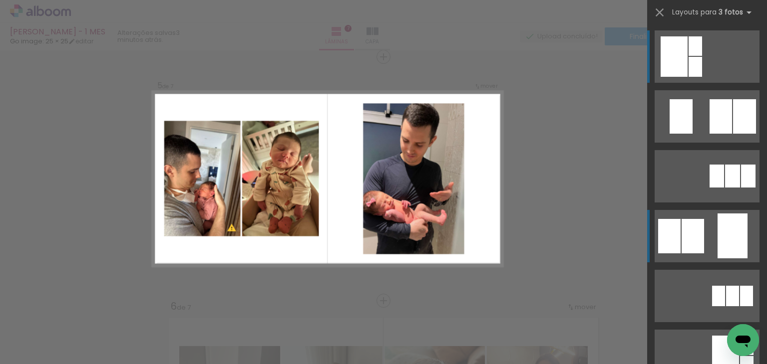
scroll to position [989, 0]
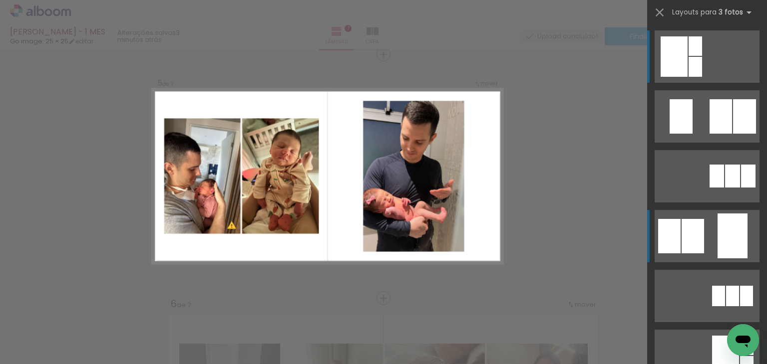
click at [705, 143] on quentale-layouter at bounding box center [706, 116] width 105 height 52
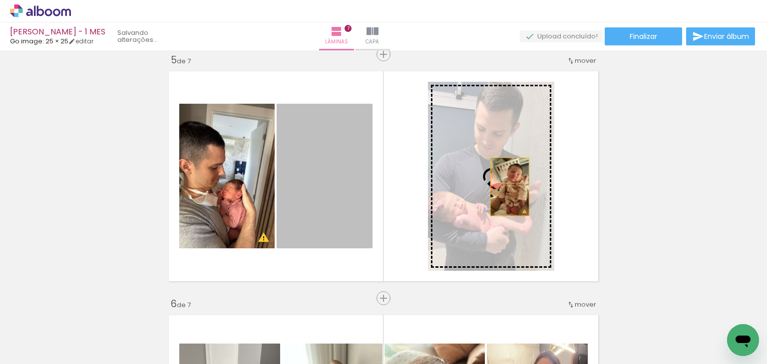
drag, startPoint x: 317, startPoint y: 210, endPoint x: 506, endPoint y: 187, distance: 189.6
click at [0, 0] on slot at bounding box center [0, 0] width 0 height 0
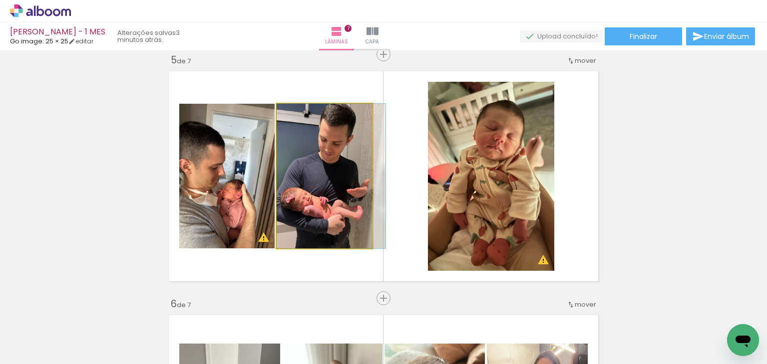
drag, startPoint x: 305, startPoint y: 215, endPoint x: 321, endPoint y: 213, distance: 16.7
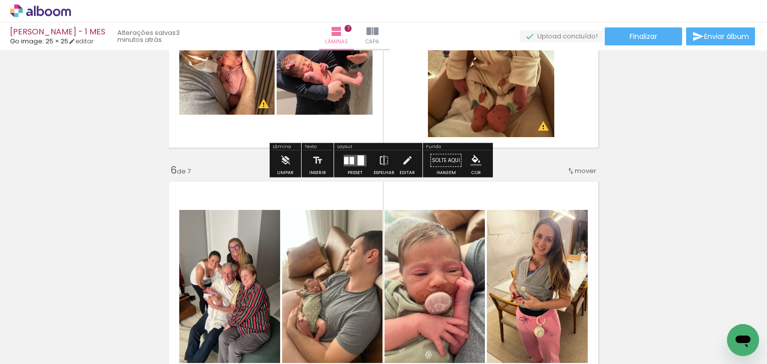
scroll to position [1089, 0]
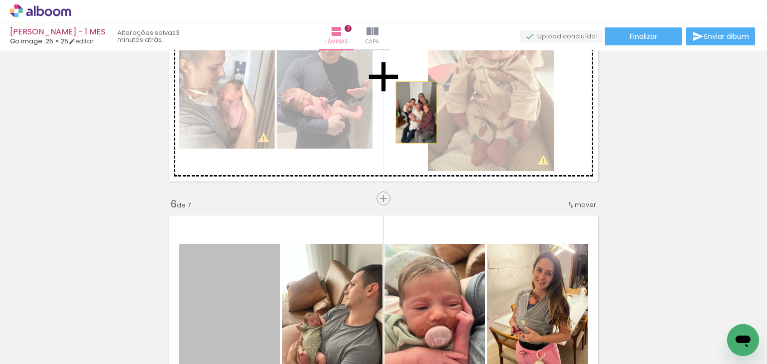
drag, startPoint x: 252, startPoint y: 278, endPoint x: 204, endPoint y: 288, distance: 48.9
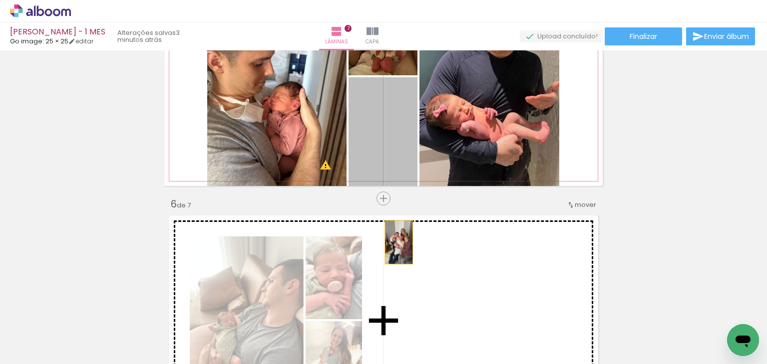
drag, startPoint x: 382, startPoint y: 137, endPoint x: 395, endPoint y: 242, distance: 105.6
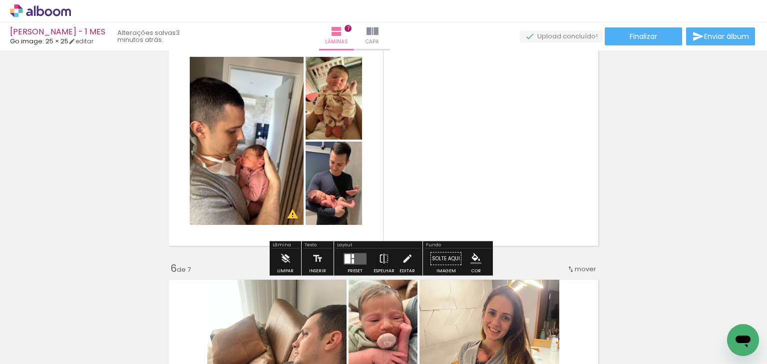
scroll to position [1039, 0]
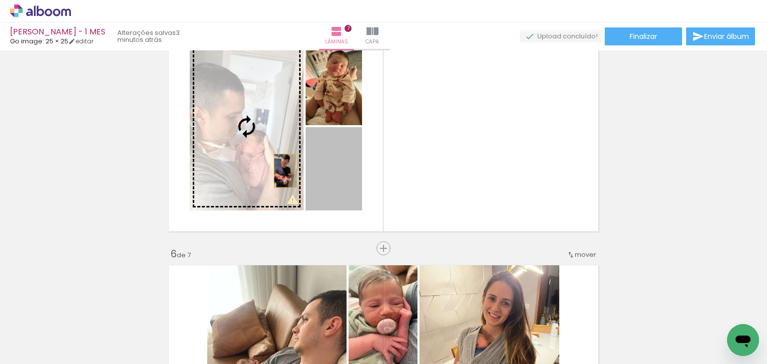
drag, startPoint x: 326, startPoint y: 188, endPoint x: 282, endPoint y: 170, distance: 47.9
click at [0, 0] on slot at bounding box center [0, 0] width 0 height 0
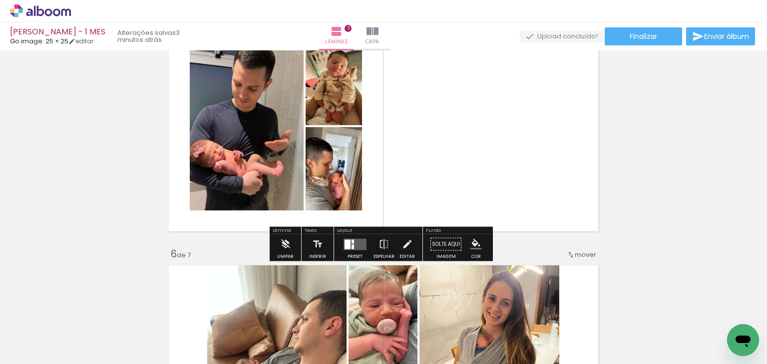
click at [357, 247] on quentale-layouter at bounding box center [354, 244] width 23 height 11
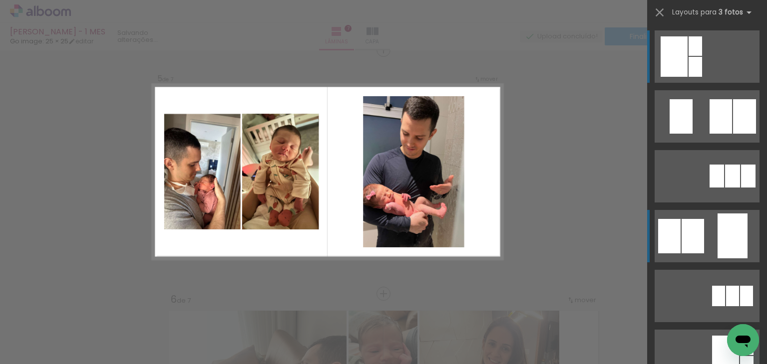
scroll to position [989, 0]
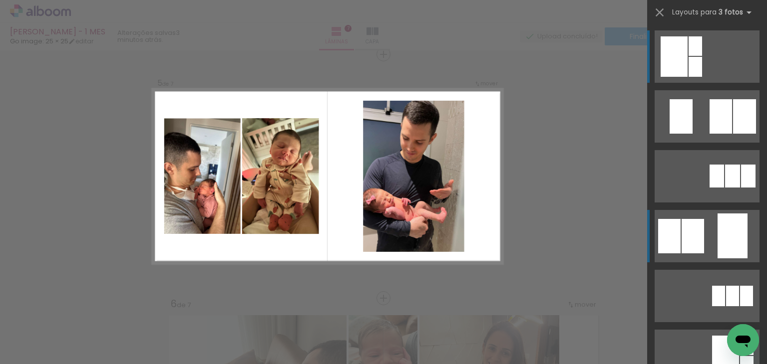
click at [709, 134] on div at bounding box center [720, 116] width 22 height 34
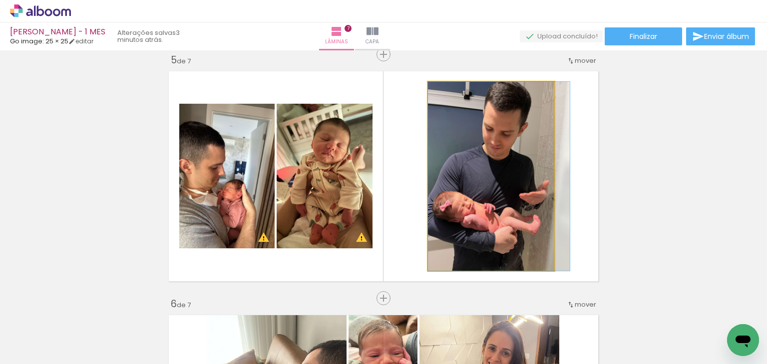
drag, startPoint x: 489, startPoint y: 222, endPoint x: 504, endPoint y: 226, distance: 15.5
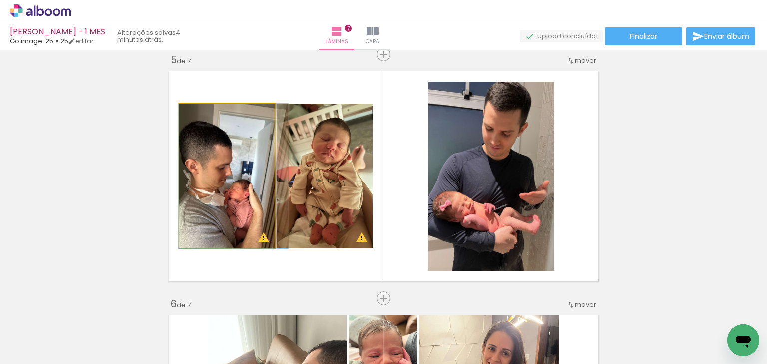
drag, startPoint x: 217, startPoint y: 183, endPoint x: 228, endPoint y: 183, distance: 11.0
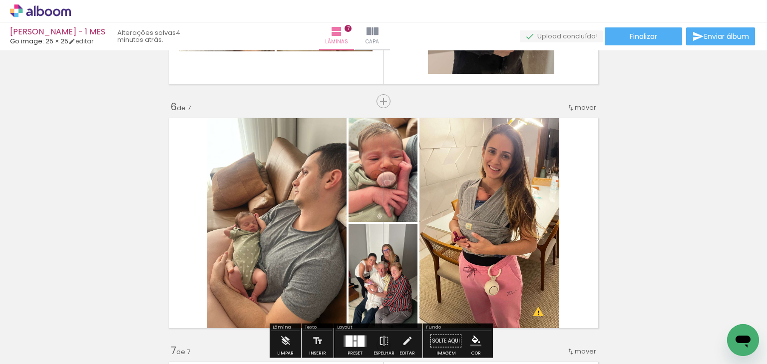
scroll to position [1188, 0]
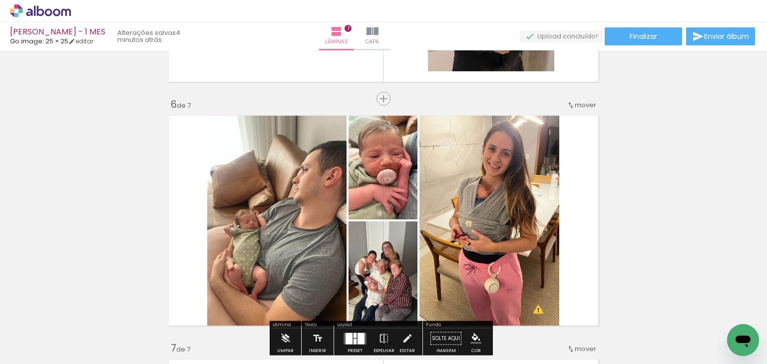
drag, startPoint x: 102, startPoint y: 336, endPoint x: 110, endPoint y: 333, distance: 8.1
click at [244, 227] on quentale-workspace at bounding box center [383, 182] width 767 height 364
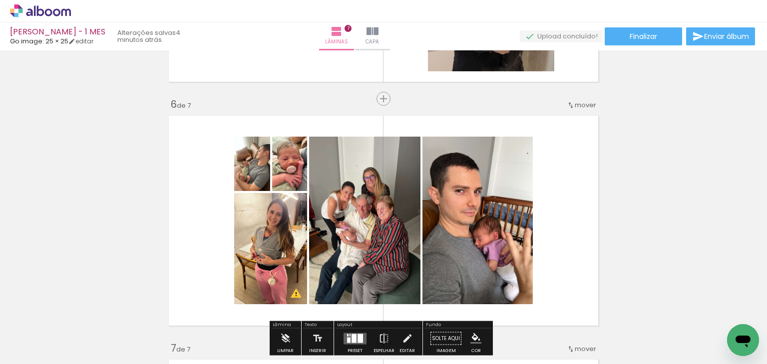
drag, startPoint x: 102, startPoint y: 333, endPoint x: 228, endPoint y: 219, distance: 170.0
click at [228, 219] on quentale-workspace at bounding box center [383, 182] width 767 height 364
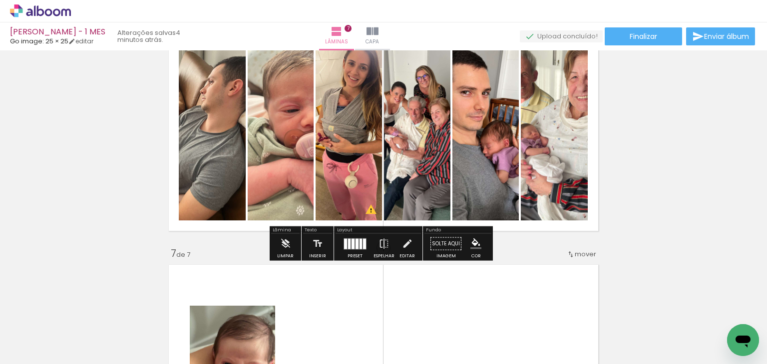
scroll to position [1338, 0]
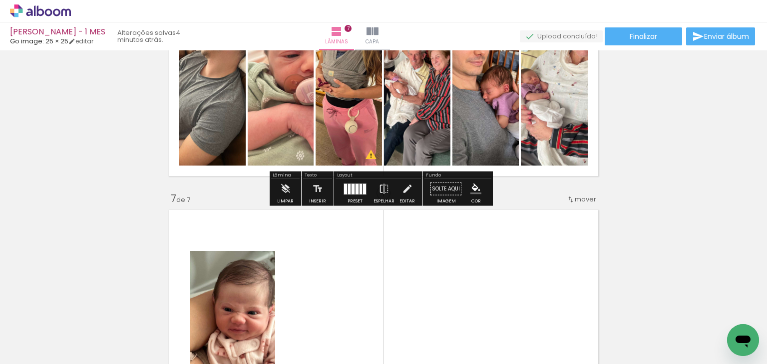
click at [355, 188] on div at bounding box center [356, 189] width 3 height 10
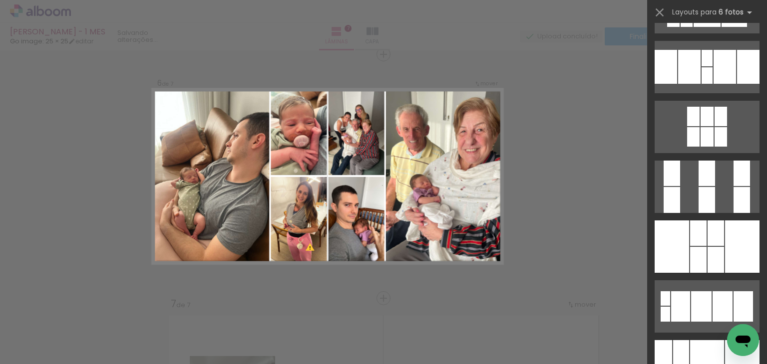
scroll to position [349, 0]
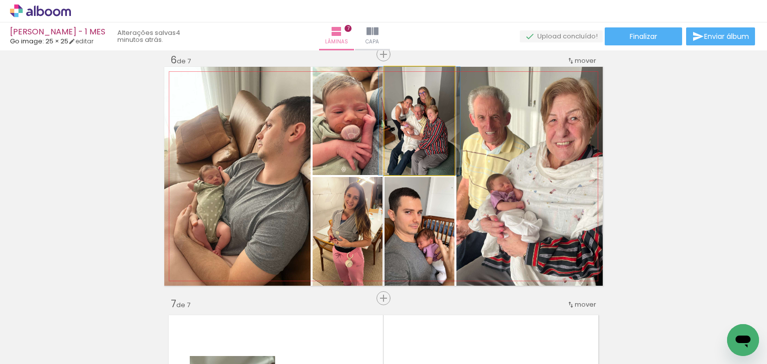
drag, startPoint x: 417, startPoint y: 132, endPoint x: 513, endPoint y: 159, distance: 99.1
click at [0, 0] on slot at bounding box center [0, 0] width 0 height 0
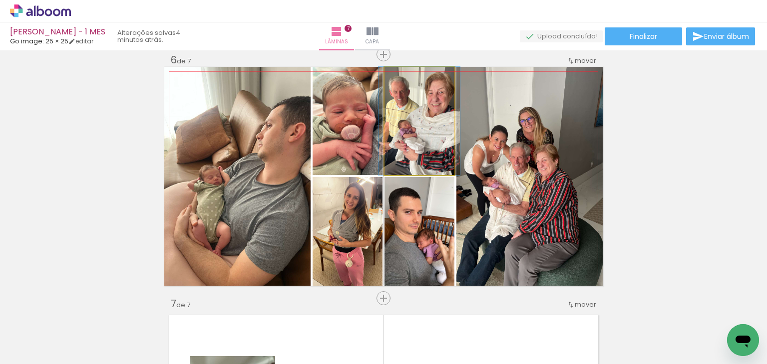
drag, startPoint x: 422, startPoint y: 141, endPoint x: 417, endPoint y: 139, distance: 5.4
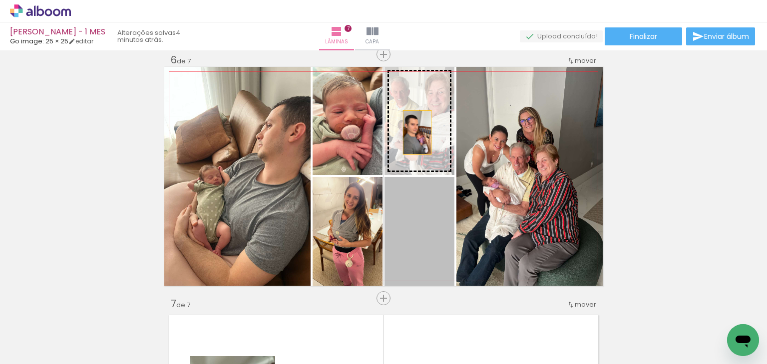
drag, startPoint x: 416, startPoint y: 204, endPoint x: 413, endPoint y: 132, distance: 72.4
click at [0, 0] on slot at bounding box center [0, 0] width 0 height 0
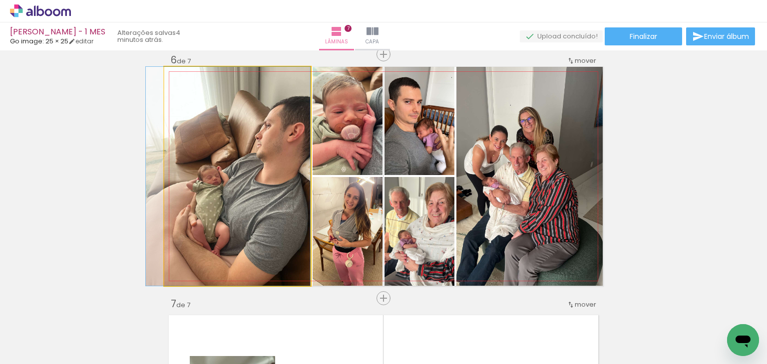
drag, startPoint x: 247, startPoint y: 184, endPoint x: 349, endPoint y: 145, distance: 109.0
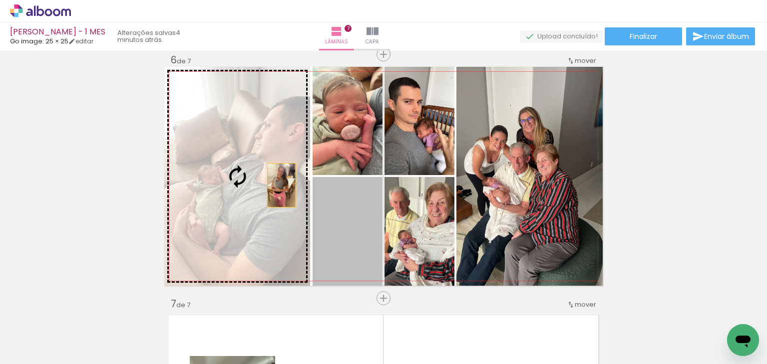
drag, startPoint x: 350, startPoint y: 254, endPoint x: 267, endPoint y: 179, distance: 111.7
click at [0, 0] on slot at bounding box center [0, 0] width 0 height 0
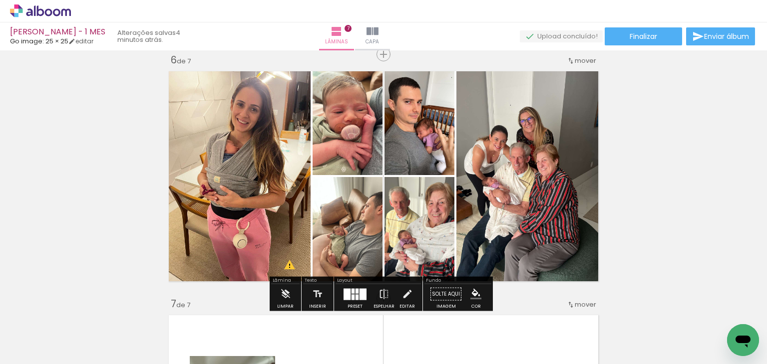
drag, startPoint x: 338, startPoint y: 235, endPoint x: 251, endPoint y: 178, distance: 104.4
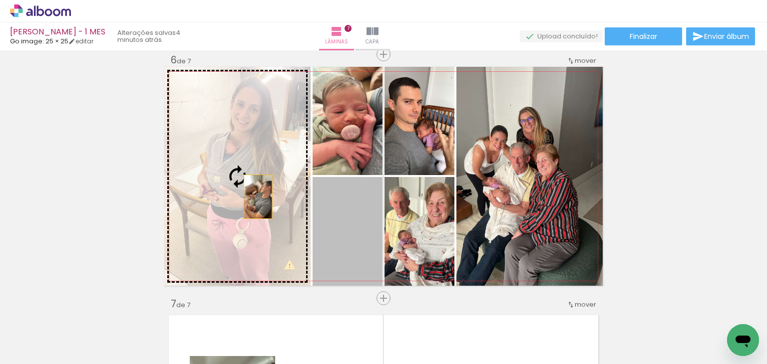
drag, startPoint x: 273, startPoint y: 205, endPoint x: 254, endPoint y: 197, distance: 20.3
click at [0, 0] on slot at bounding box center [0, 0] width 0 height 0
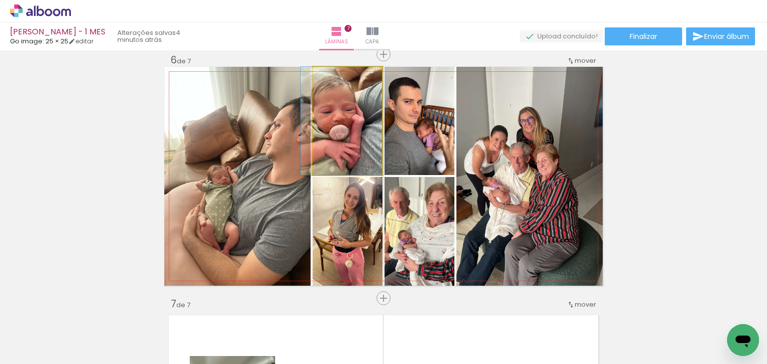
drag, startPoint x: 363, startPoint y: 132, endPoint x: 276, endPoint y: 137, distance: 88.0
click at [0, 0] on slot at bounding box center [0, 0] width 0 height 0
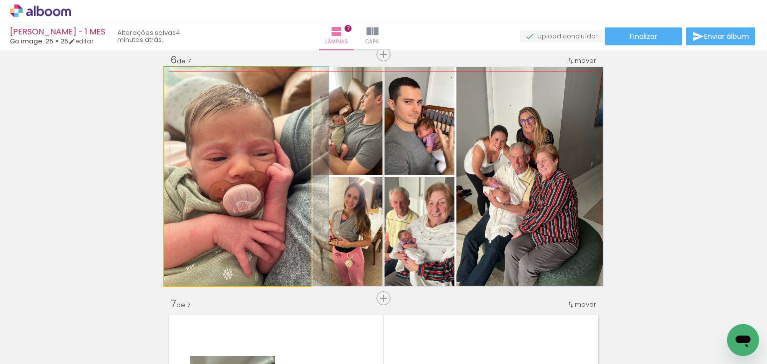
drag, startPoint x: 240, startPoint y: 210, endPoint x: 284, endPoint y: 212, distance: 43.5
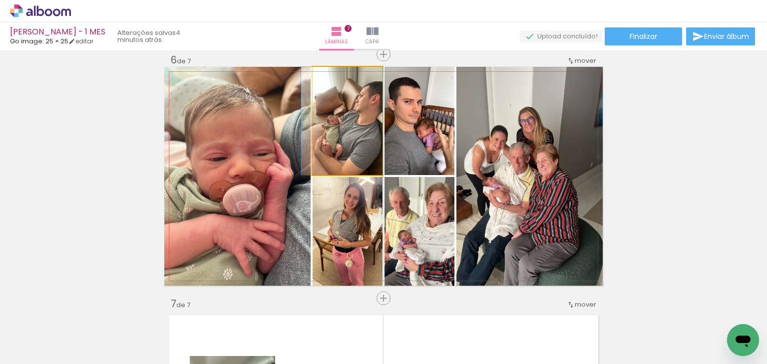
drag, startPoint x: 361, startPoint y: 139, endPoint x: 337, endPoint y: 140, distance: 24.0
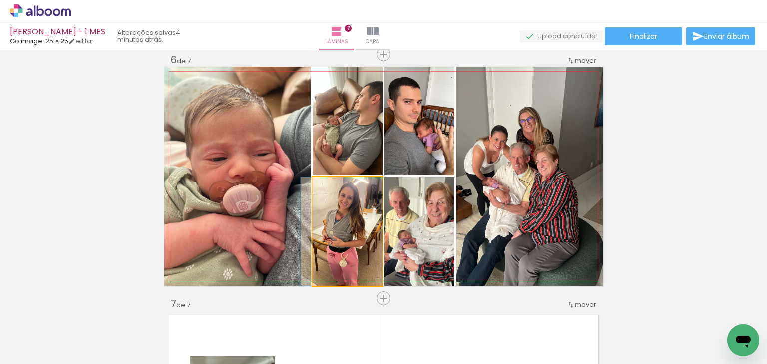
drag, startPoint x: 348, startPoint y: 243, endPoint x: 343, endPoint y: 235, distance: 9.4
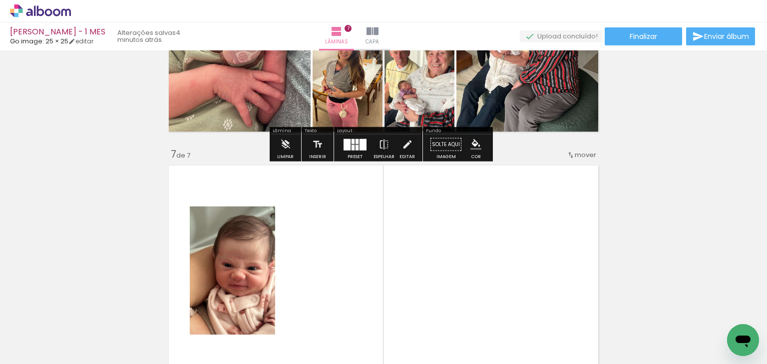
scroll to position [1433, 0]
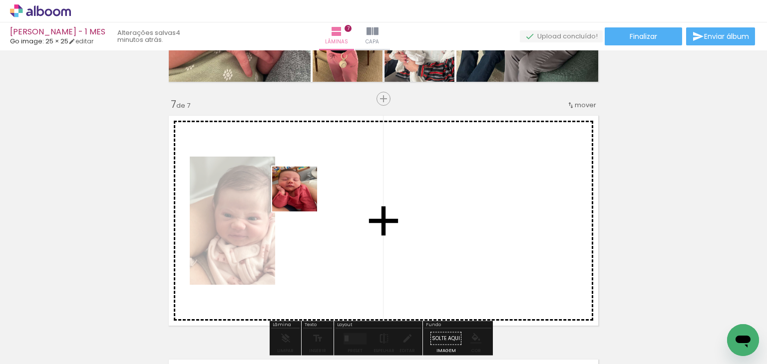
drag, startPoint x: 263, startPoint y: 213, endPoint x: 302, endPoint y: 197, distance: 42.7
click at [302, 197] on quentale-workspace at bounding box center [383, 182] width 767 height 364
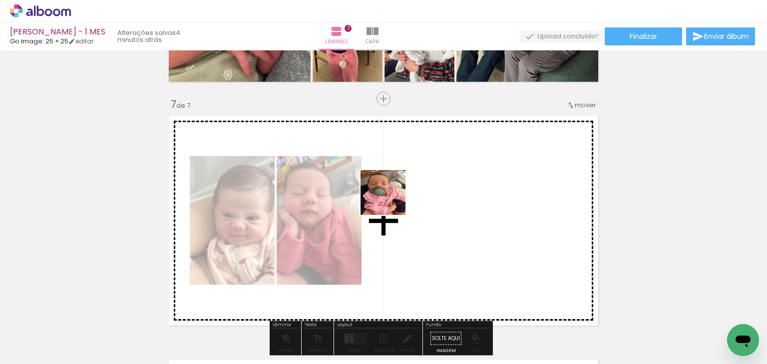
drag, startPoint x: 113, startPoint y: 336, endPoint x: 390, endPoint y: 200, distance: 308.9
click at [390, 200] on quentale-workspace at bounding box center [383, 182] width 767 height 364
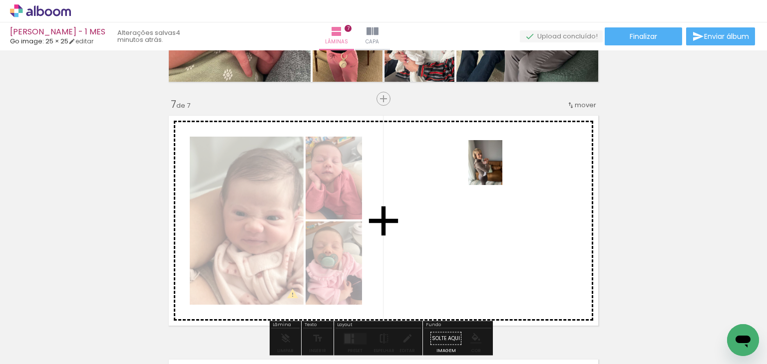
drag, startPoint x: 113, startPoint y: 336, endPoint x: 507, endPoint y: 221, distance: 410.3
click at [495, 192] on quentale-workspace at bounding box center [383, 182] width 767 height 364
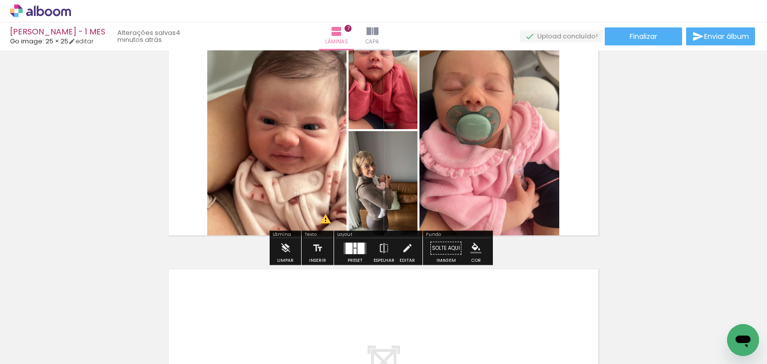
scroll to position [1532, 0]
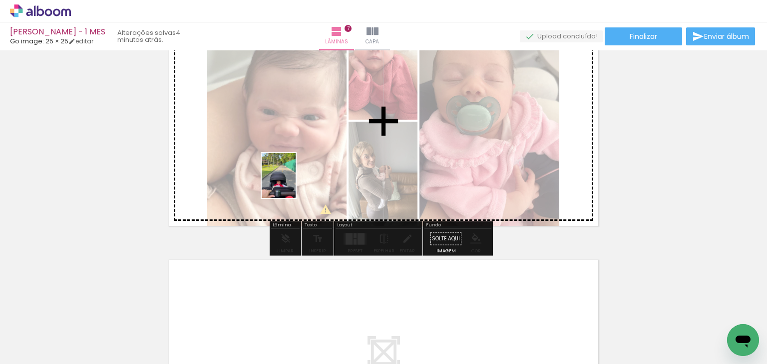
drag, startPoint x: 112, startPoint y: 331, endPoint x: 291, endPoint y: 183, distance: 232.9
click at [291, 183] on quentale-workspace at bounding box center [383, 182] width 767 height 364
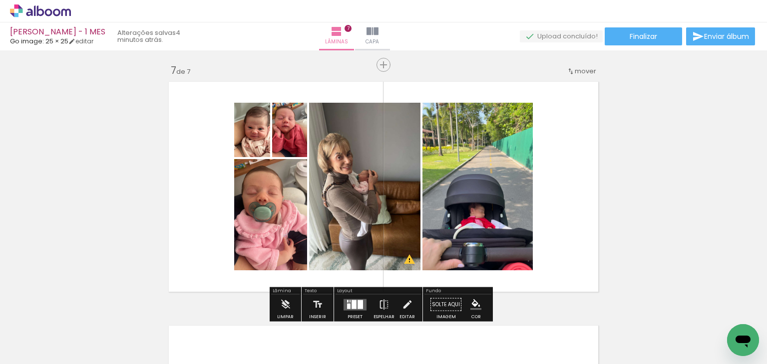
scroll to position [1482, 0]
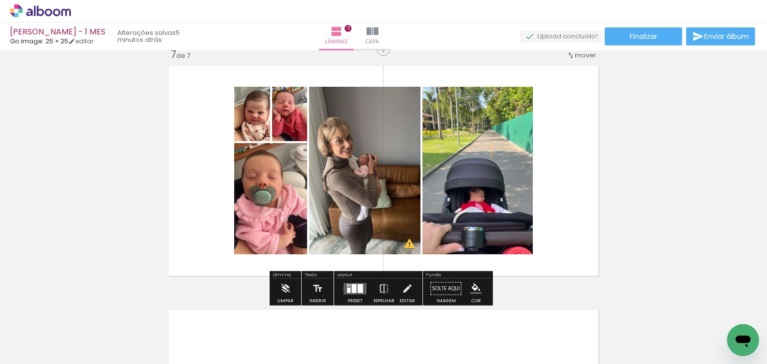
click at [348, 284] on quentale-layouter at bounding box center [354, 288] width 23 height 11
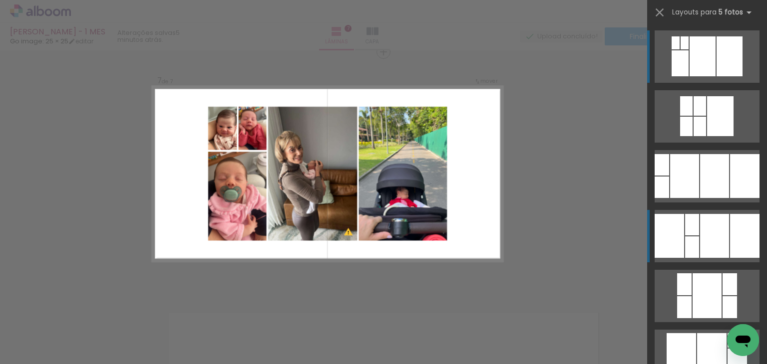
scroll to position [1477, 0]
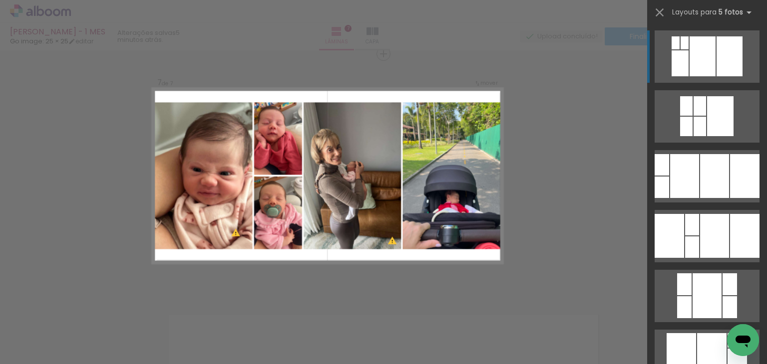
drag, startPoint x: 721, startPoint y: 253, endPoint x: 597, endPoint y: 236, distance: 125.4
click at [721, 252] on div at bounding box center [714, 236] width 29 height 44
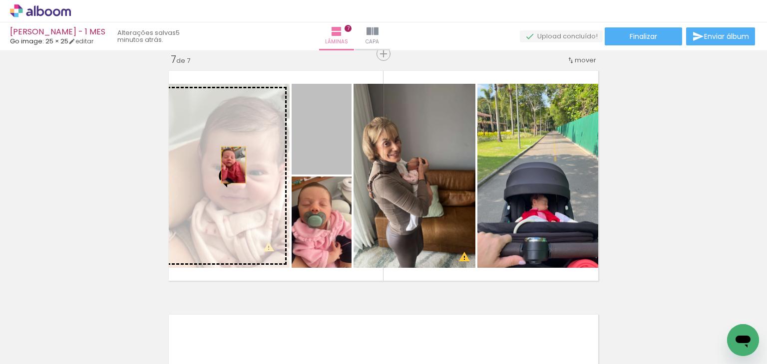
drag, startPoint x: 314, startPoint y: 152, endPoint x: 230, endPoint y: 165, distance: 85.3
click at [0, 0] on slot at bounding box center [0, 0] width 0 height 0
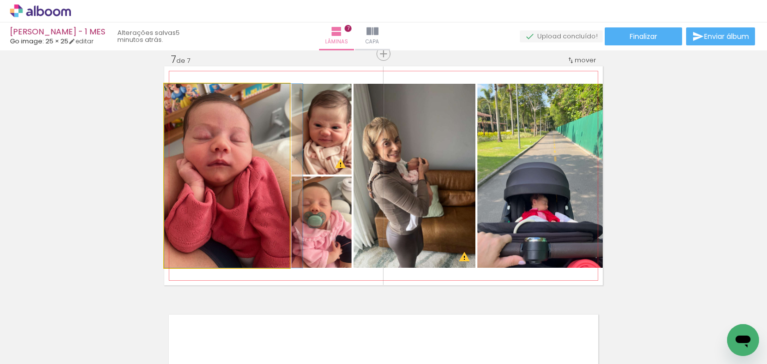
drag, startPoint x: 212, startPoint y: 191, endPoint x: 236, endPoint y: 192, distance: 24.0
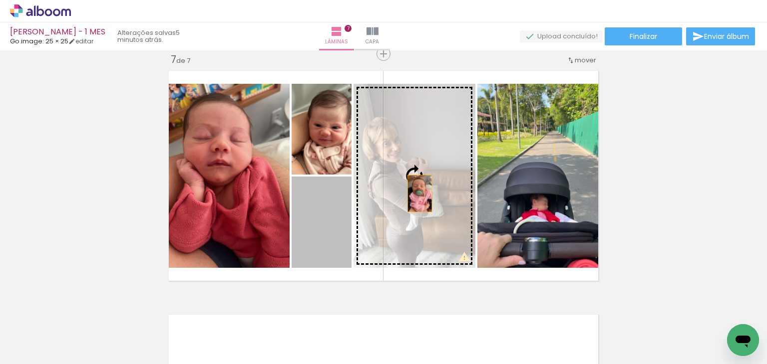
drag, startPoint x: 303, startPoint y: 241, endPoint x: 416, endPoint y: 194, distance: 121.9
click at [0, 0] on slot at bounding box center [0, 0] width 0 height 0
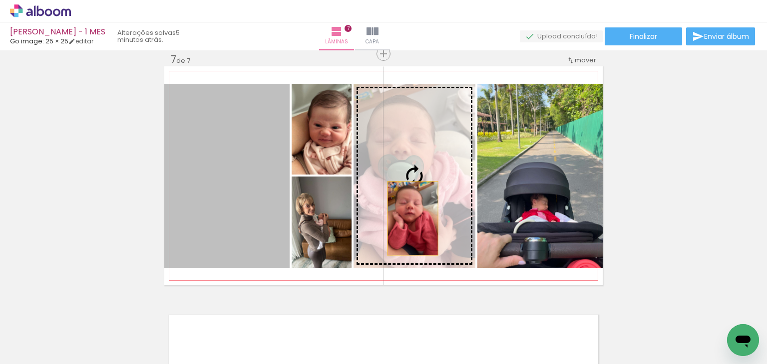
drag, startPoint x: 242, startPoint y: 224, endPoint x: 413, endPoint y: 220, distance: 171.3
click at [0, 0] on slot at bounding box center [0, 0] width 0 height 0
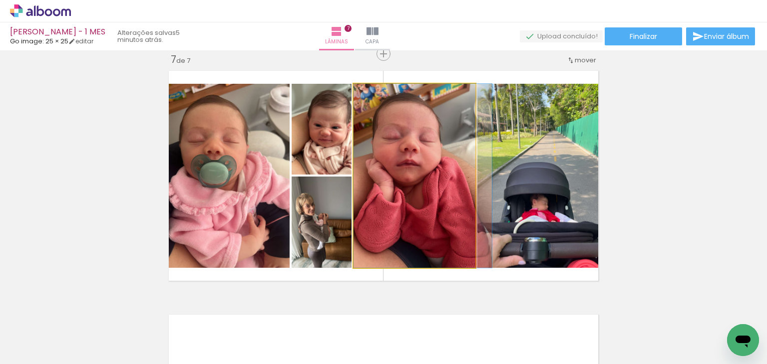
drag, startPoint x: 409, startPoint y: 207, endPoint x: 420, endPoint y: 208, distance: 11.0
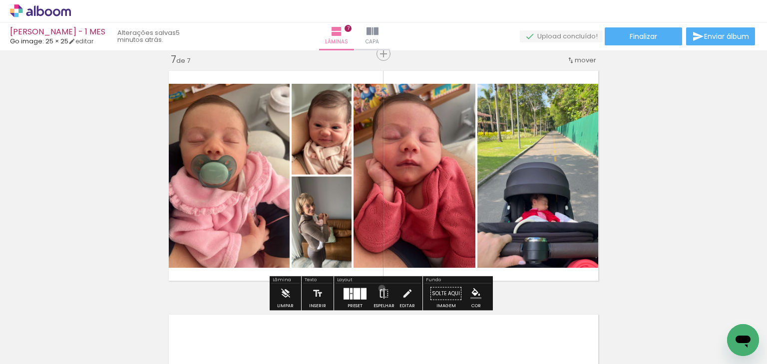
click at [379, 288] on iron-icon at bounding box center [383, 294] width 11 height 20
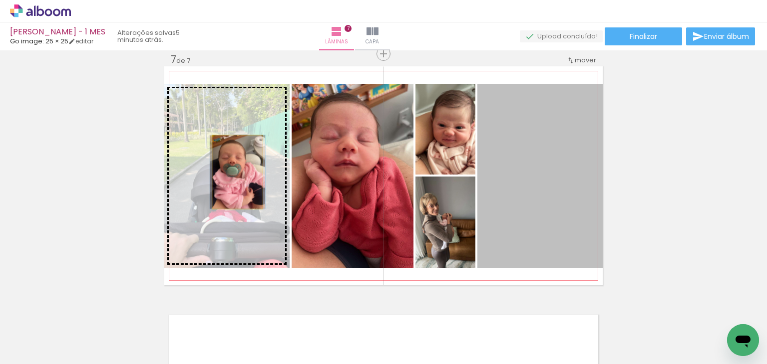
drag, startPoint x: 369, startPoint y: 181, endPoint x: 234, endPoint y: 172, distance: 135.6
click at [0, 0] on slot at bounding box center [0, 0] width 0 height 0
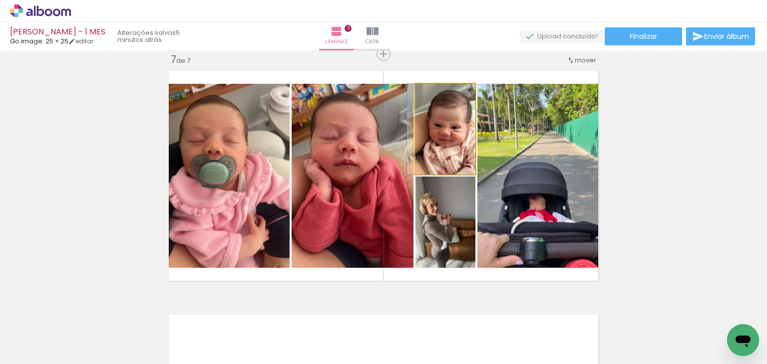
drag, startPoint x: 440, startPoint y: 137, endPoint x: 429, endPoint y: 143, distance: 12.3
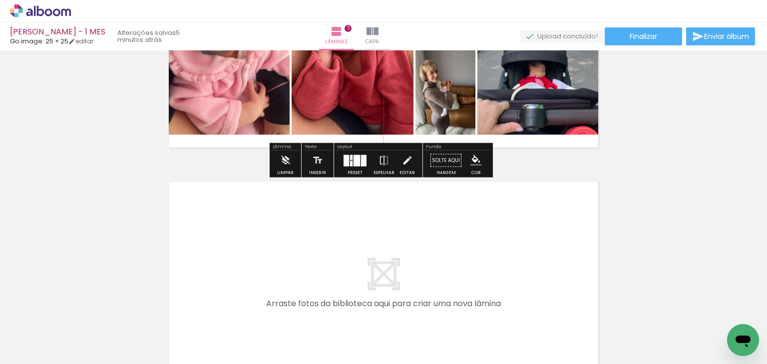
scroll to position [1627, 0]
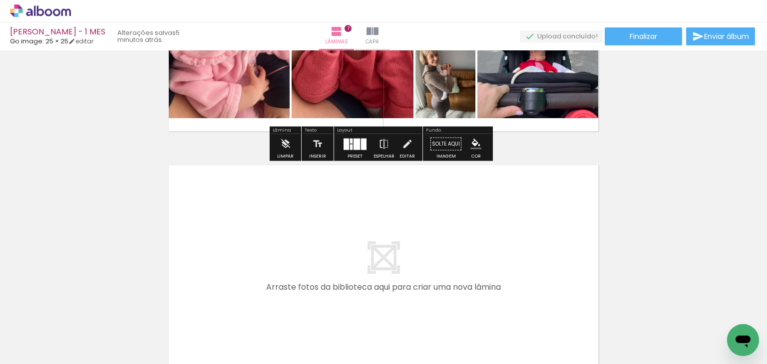
drag, startPoint x: 100, startPoint y: 335, endPoint x: 300, endPoint y: 207, distance: 237.6
click at [300, 207] on quentale-workspace at bounding box center [383, 182] width 767 height 364
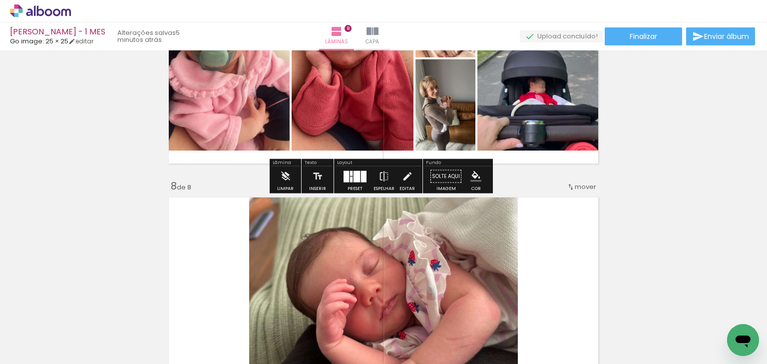
scroll to position [1521, 0]
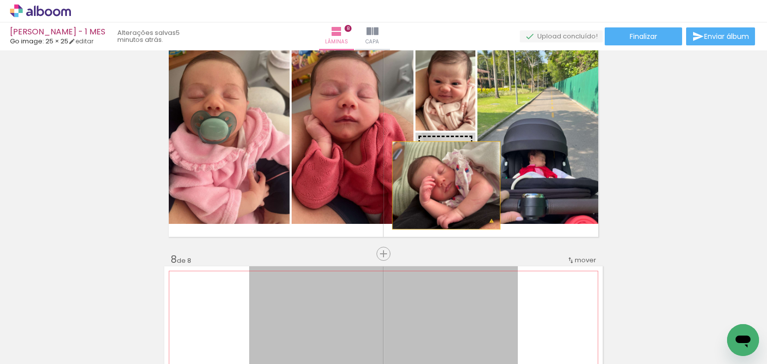
drag, startPoint x: 428, startPoint y: 206, endPoint x: 444, endPoint y: 191, distance: 21.9
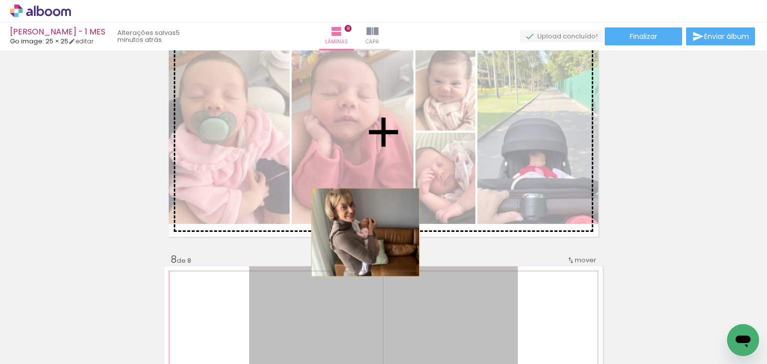
drag, startPoint x: 350, startPoint y: 294, endPoint x: 362, endPoint y: 222, distance: 73.4
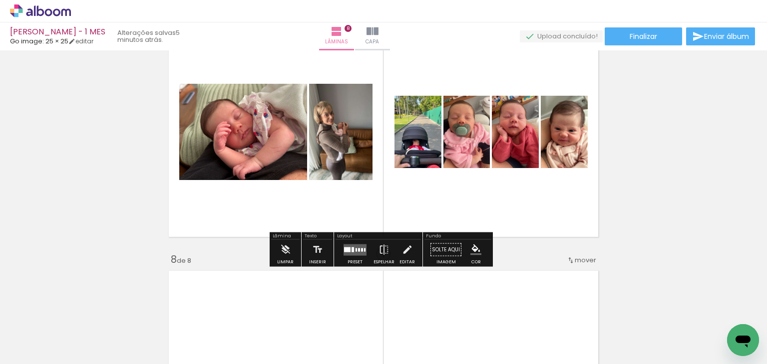
click at [357, 247] on quentale-layouter at bounding box center [354, 249] width 23 height 11
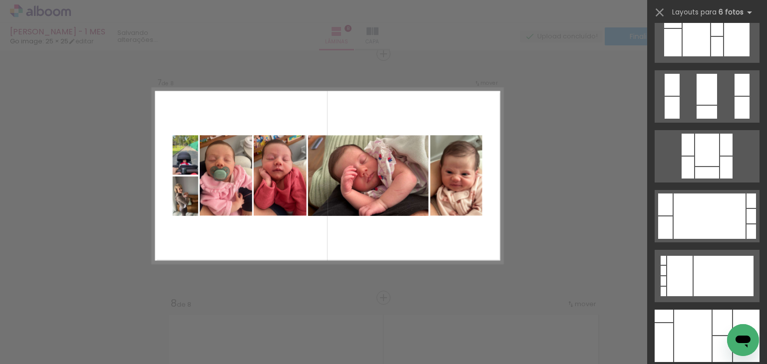
scroll to position [399, 0]
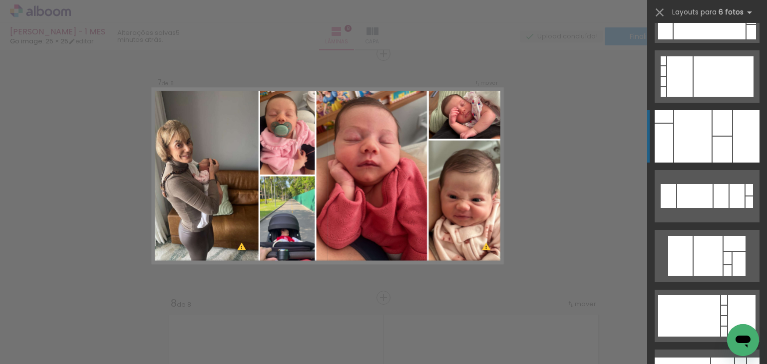
click at [687, 156] on div at bounding box center [692, 136] width 37 height 52
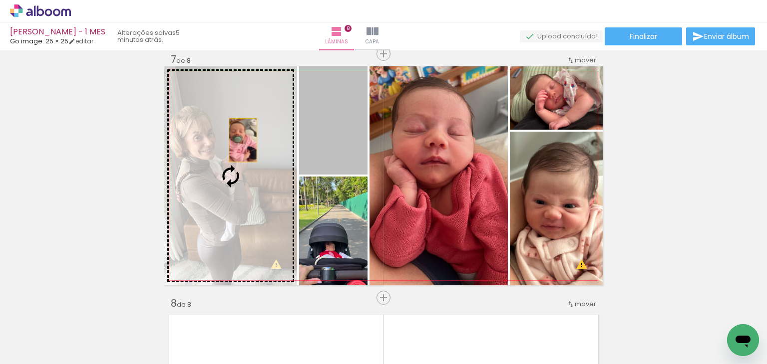
drag, startPoint x: 313, startPoint y: 118, endPoint x: 239, endPoint y: 140, distance: 77.5
click at [0, 0] on slot at bounding box center [0, 0] width 0 height 0
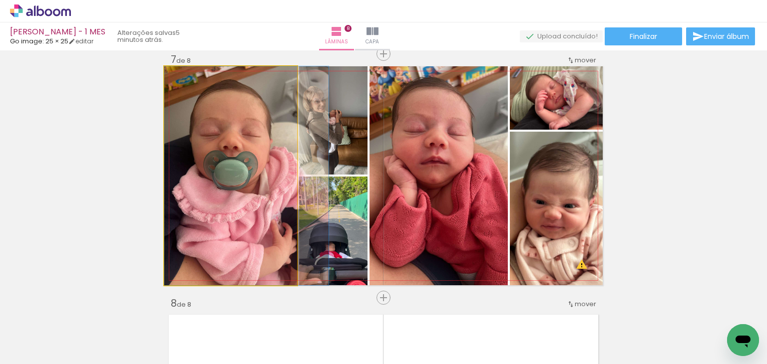
drag, startPoint x: 245, startPoint y: 166, endPoint x: 272, endPoint y: 165, distance: 27.0
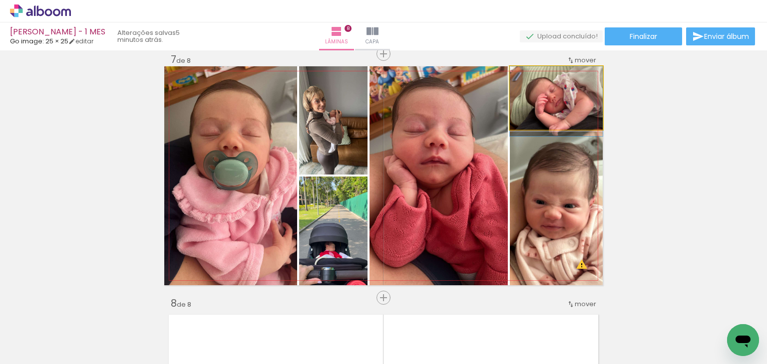
drag, startPoint x: 542, startPoint y: 117, endPoint x: 513, endPoint y: 123, distance: 29.6
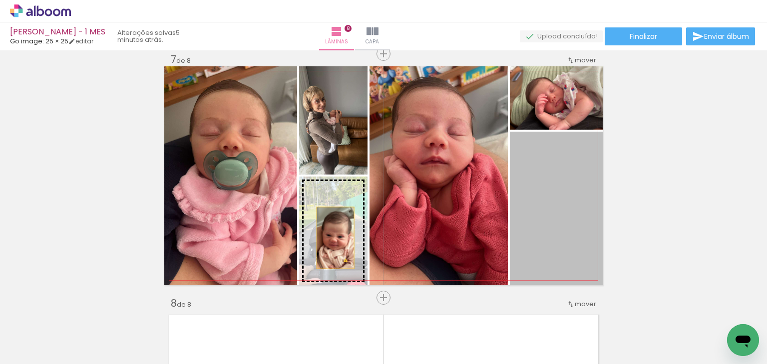
drag, startPoint x: 573, startPoint y: 252, endPoint x: 331, endPoint y: 238, distance: 241.5
click at [0, 0] on slot at bounding box center [0, 0] width 0 height 0
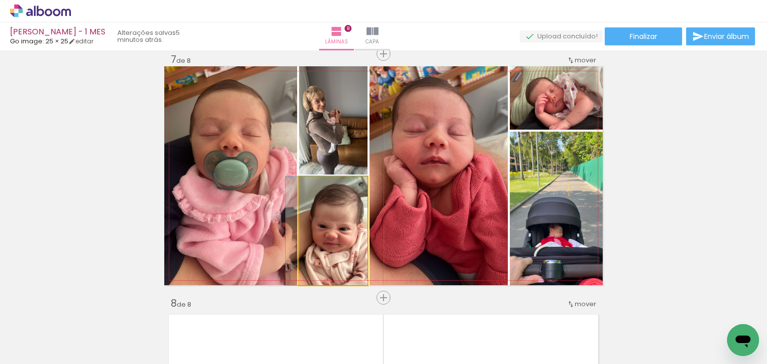
drag, startPoint x: 345, startPoint y: 252, endPoint x: 331, endPoint y: 255, distance: 14.2
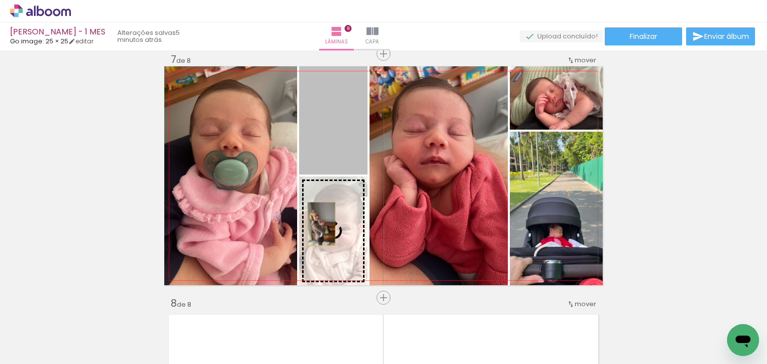
drag, startPoint x: 330, startPoint y: 151, endPoint x: 323, endPoint y: 239, distance: 87.6
click at [0, 0] on slot at bounding box center [0, 0] width 0 height 0
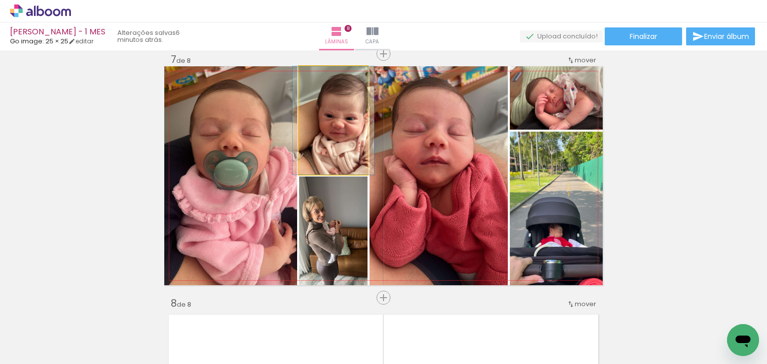
drag, startPoint x: 326, startPoint y: 148, endPoint x: 311, endPoint y: 146, distance: 14.6
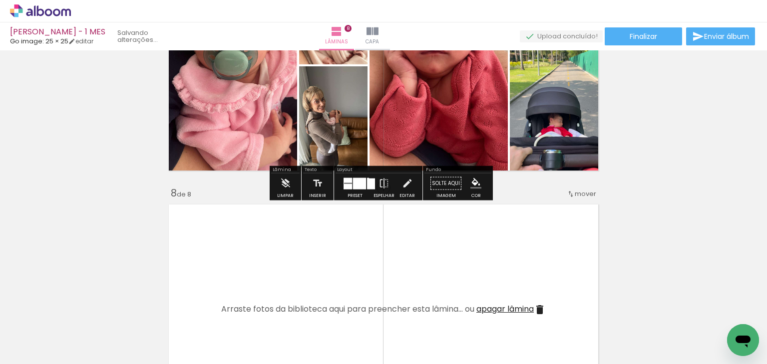
scroll to position [1627, 0]
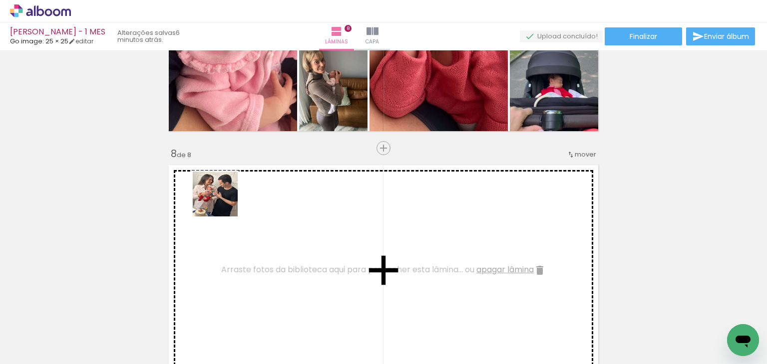
drag, startPoint x: 208, startPoint y: 214, endPoint x: 223, endPoint y: 202, distance: 19.2
click at [223, 202] on quentale-workspace at bounding box center [383, 182] width 767 height 364
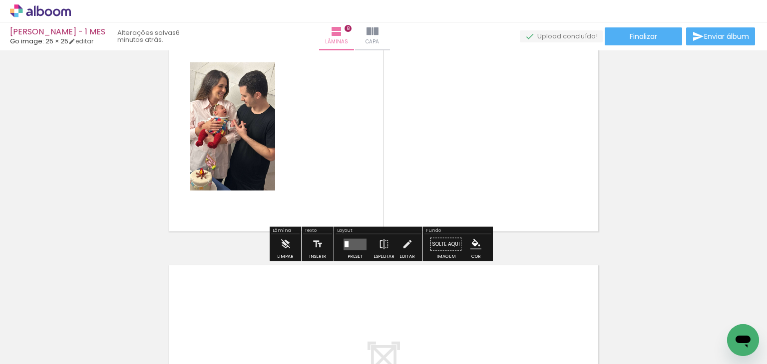
scroll to position [1777, 0]
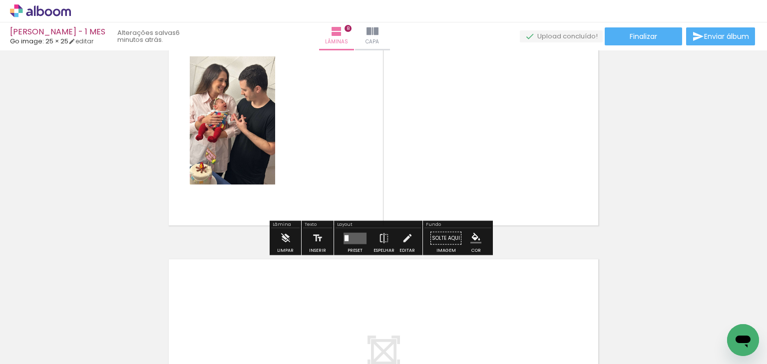
drag, startPoint x: 109, startPoint y: 330, endPoint x: 358, endPoint y: 172, distance: 294.4
click at [273, 174] on quentale-workspace at bounding box center [383, 182] width 767 height 364
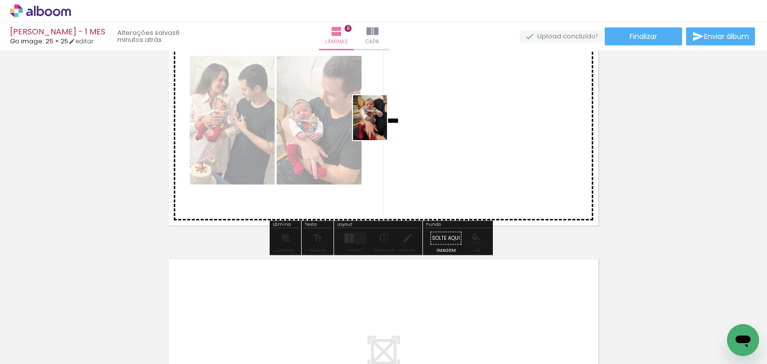
drag, startPoint x: 118, startPoint y: 329, endPoint x: 383, endPoint y: 125, distance: 334.2
click at [383, 125] on quentale-workspace at bounding box center [383, 182] width 767 height 364
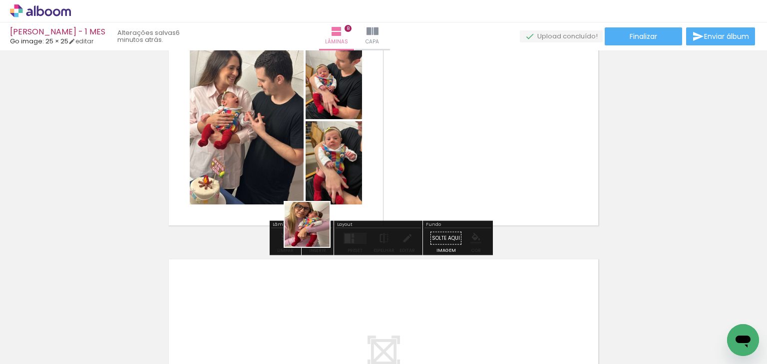
drag, startPoint x: 100, startPoint y: 334, endPoint x: 367, endPoint y: 273, distance: 274.5
click at [444, 139] on quentale-workspace at bounding box center [383, 182] width 767 height 364
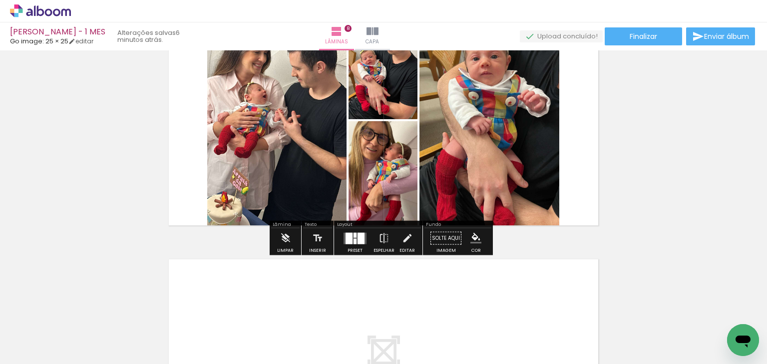
click at [357, 240] on div at bounding box center [360, 238] width 7 height 11
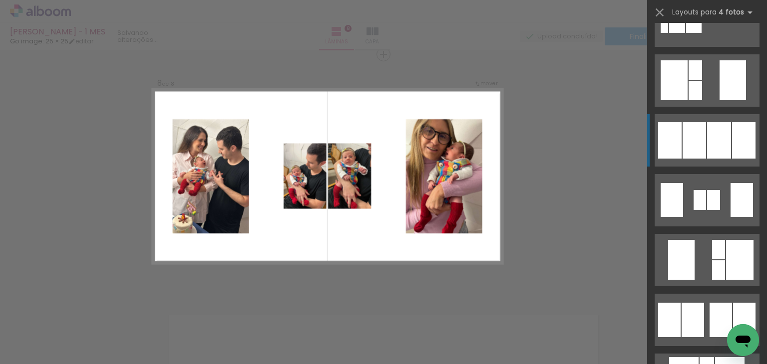
scroll to position [399, 0]
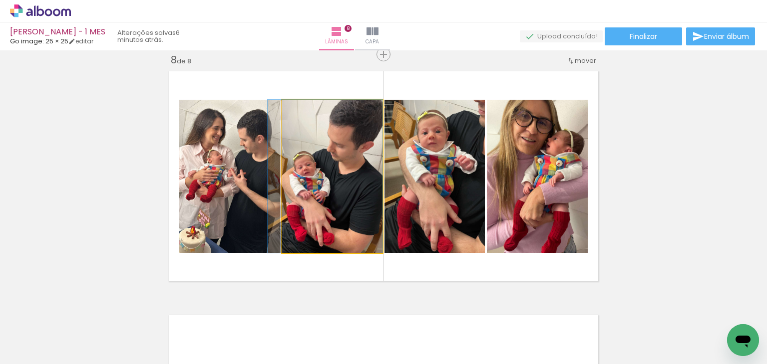
drag, startPoint x: 307, startPoint y: 195, endPoint x: 292, endPoint y: 192, distance: 15.4
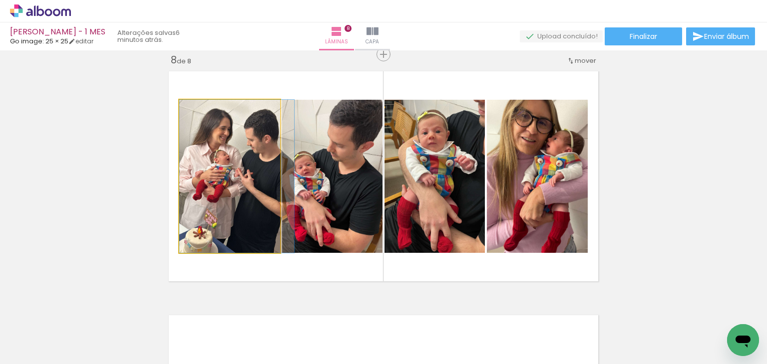
drag, startPoint x: 216, startPoint y: 180, endPoint x: 221, endPoint y: 178, distance: 5.4
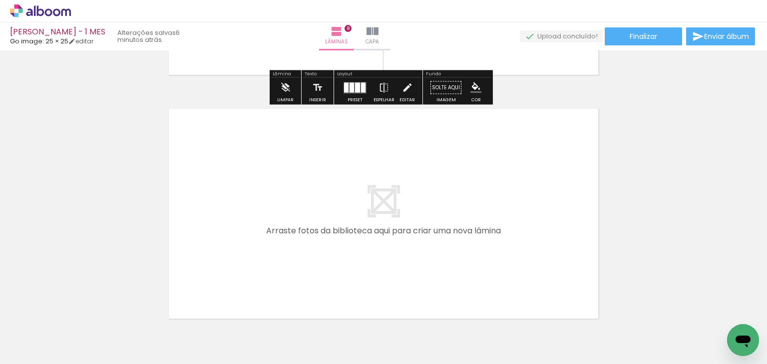
scroll to position [1971, 0]
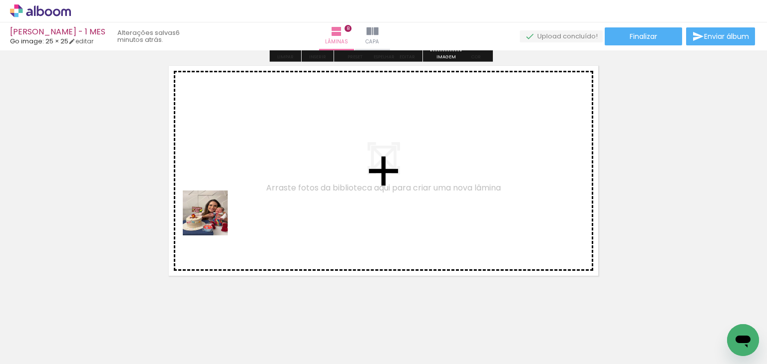
drag, startPoint x: 120, startPoint y: 336, endPoint x: 235, endPoint y: 190, distance: 186.0
click at [235, 190] on quentale-workspace at bounding box center [383, 182] width 767 height 364
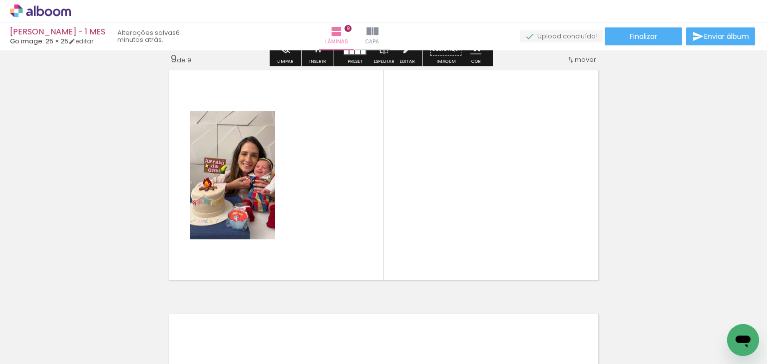
scroll to position [1965, 0]
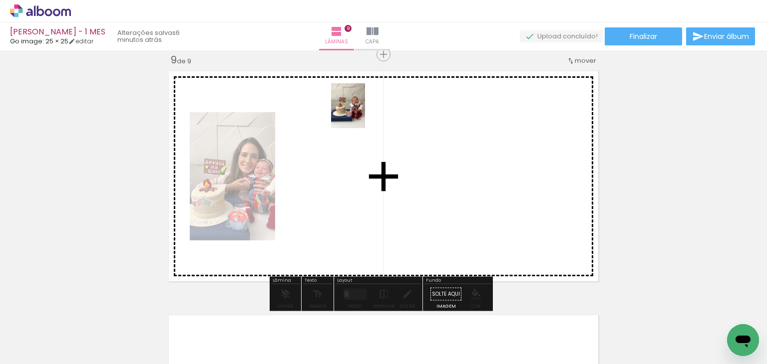
drag, startPoint x: 101, startPoint y: 321, endPoint x: 361, endPoint y: 113, distance: 332.8
click at [361, 113] on quentale-workspace at bounding box center [383, 182] width 767 height 364
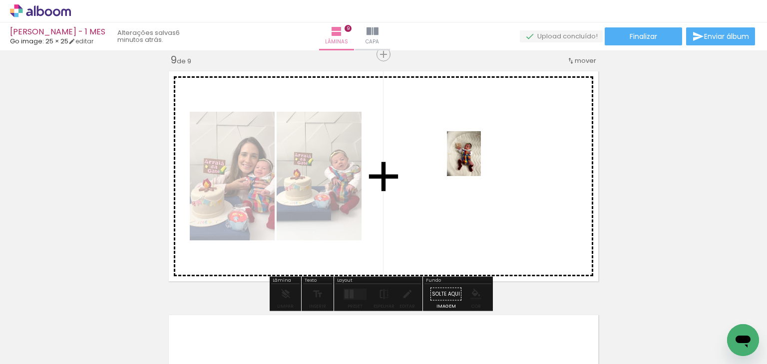
drag, startPoint x: 250, startPoint y: 272, endPoint x: 484, endPoint y: 178, distance: 252.8
click at [474, 166] on quentale-workspace at bounding box center [383, 182] width 767 height 364
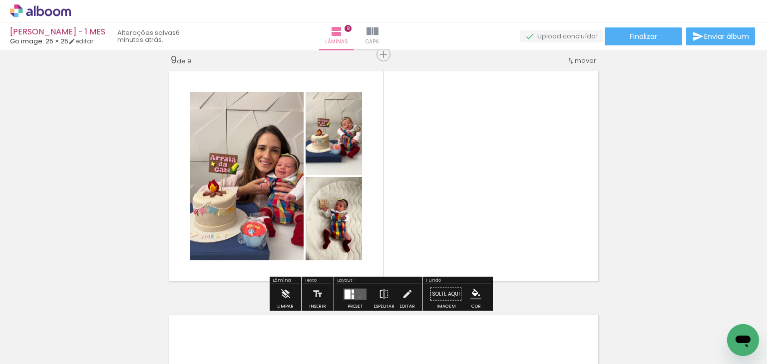
click at [357, 297] on quentale-layouter at bounding box center [354, 293] width 23 height 11
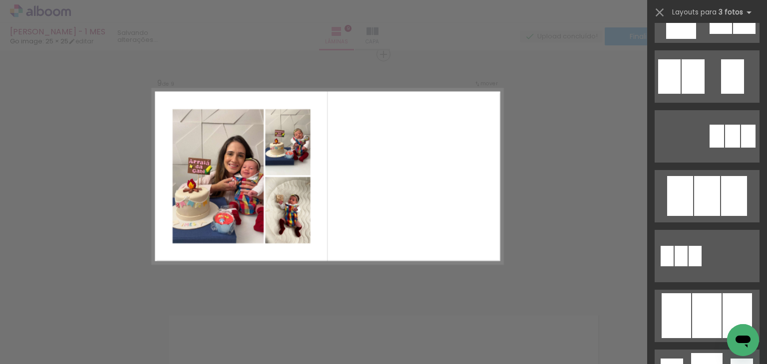
scroll to position [0, 0]
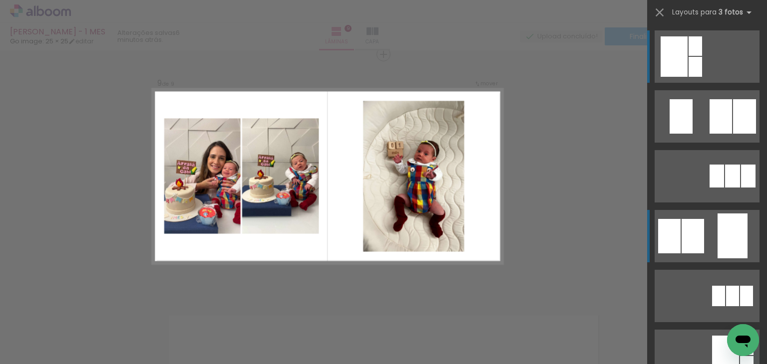
click at [709, 134] on div at bounding box center [720, 116] width 22 height 34
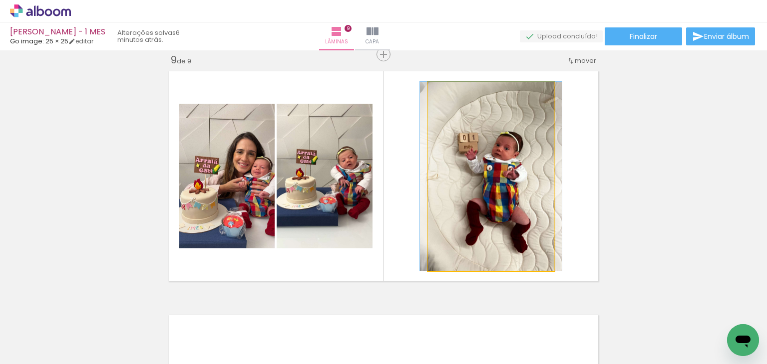
click at [518, 194] on quentale-photo at bounding box center [491, 176] width 126 height 189
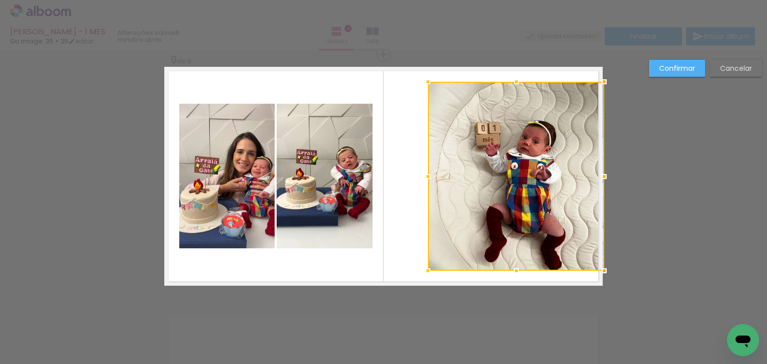
drag, startPoint x: 549, startPoint y: 178, endPoint x: 600, endPoint y: 173, distance: 51.7
click at [600, 173] on div at bounding box center [604, 177] width 20 height 20
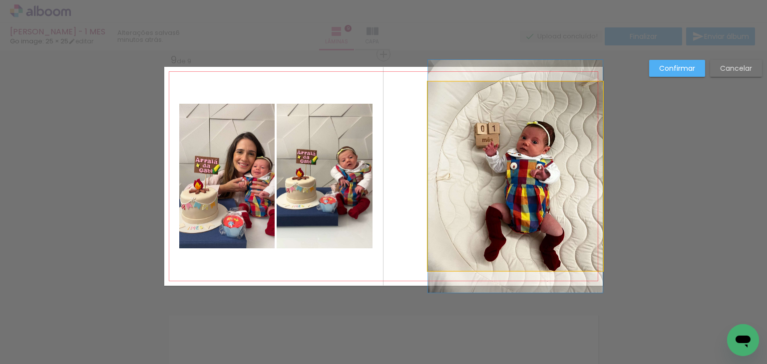
click at [458, 185] on quentale-photo at bounding box center [515, 176] width 175 height 189
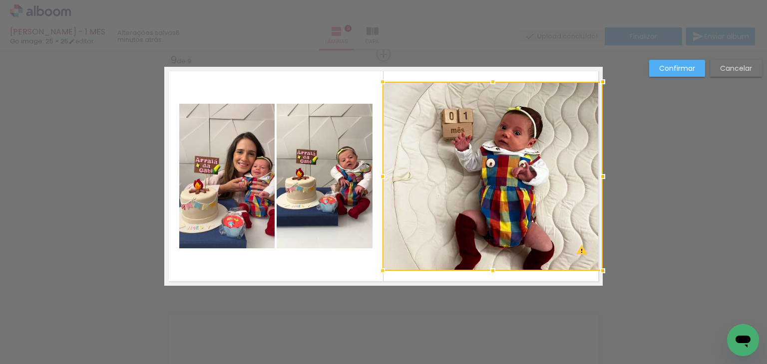
drag, startPoint x: 425, startPoint y: 175, endPoint x: 379, endPoint y: 176, distance: 46.4
click at [377, 174] on div at bounding box center [382, 177] width 20 height 20
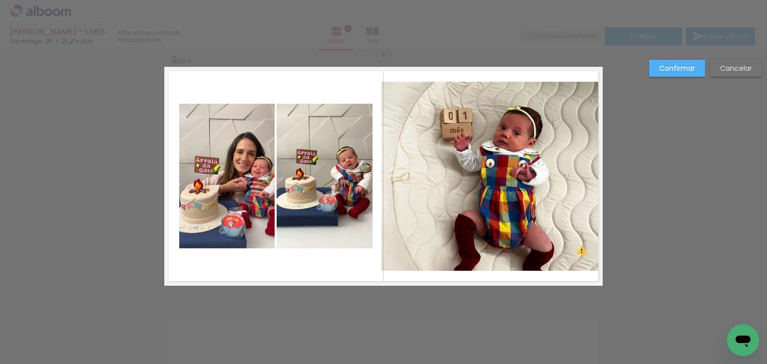
click at [457, 104] on quentale-photo at bounding box center [491, 176] width 221 height 189
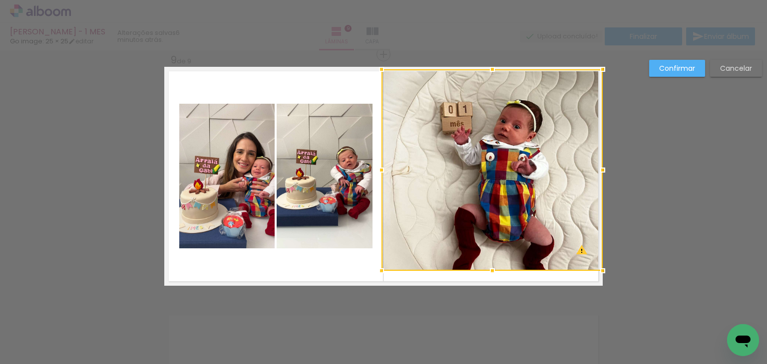
drag, startPoint x: 485, startPoint y: 79, endPoint x: 491, endPoint y: 62, distance: 18.0
click at [491, 62] on div at bounding box center [492, 69] width 20 height 20
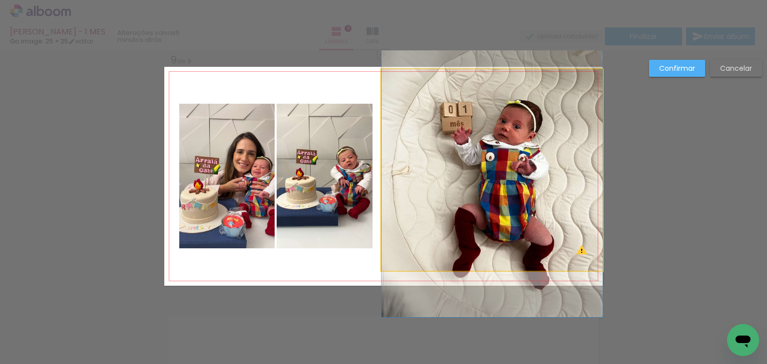
click at [505, 235] on quentale-photo at bounding box center [491, 170] width 221 height 202
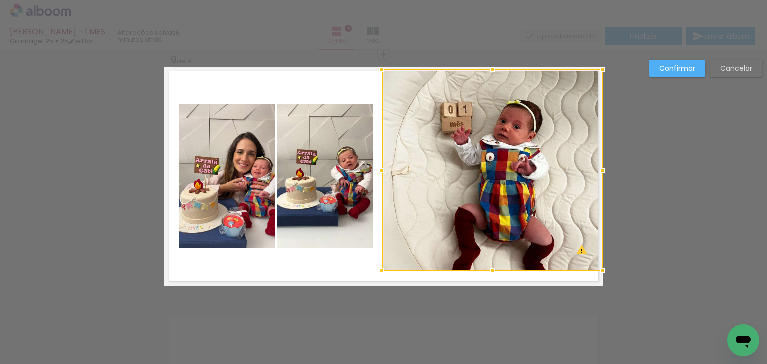
click at [575, 249] on div at bounding box center [491, 170] width 221 height 202
click at [0, 0] on slot "Cancelar" at bounding box center [0, 0] width 0 height 0
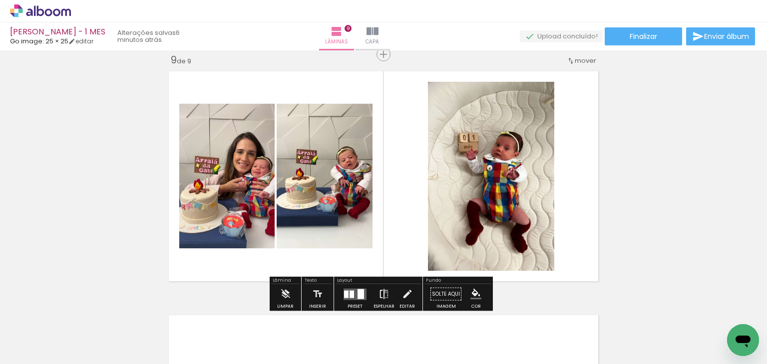
click at [383, 291] on iron-icon at bounding box center [383, 295] width 11 height 20
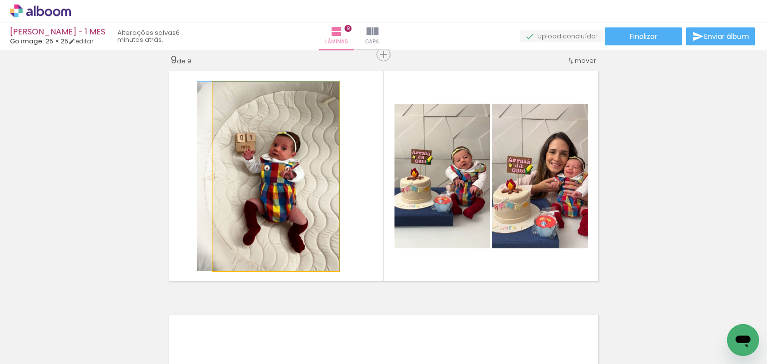
drag, startPoint x: 282, startPoint y: 210, endPoint x: 274, endPoint y: 201, distance: 12.1
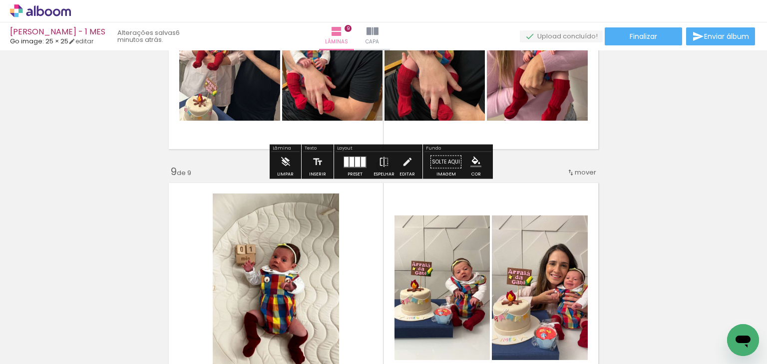
scroll to position [1815, 0]
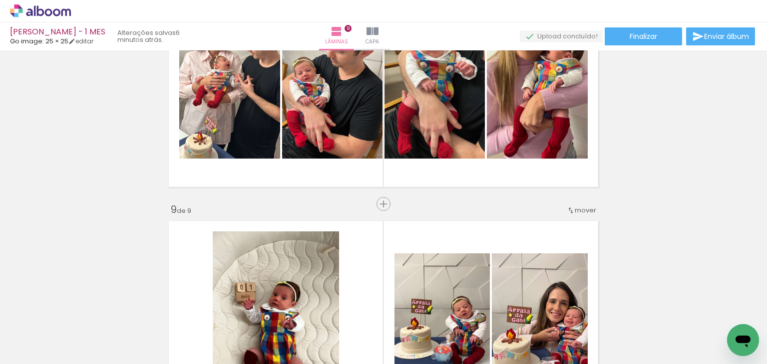
click at [575, 208] on span "mover" at bounding box center [584, 210] width 21 height 9
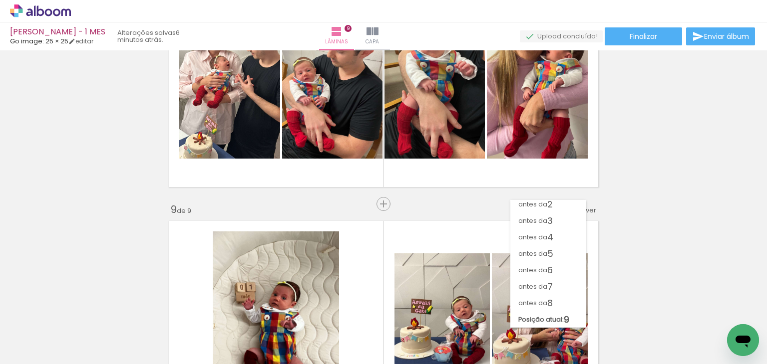
scroll to position [20, 0]
click at [551, 297] on span "8" at bounding box center [549, 303] width 5 height 16
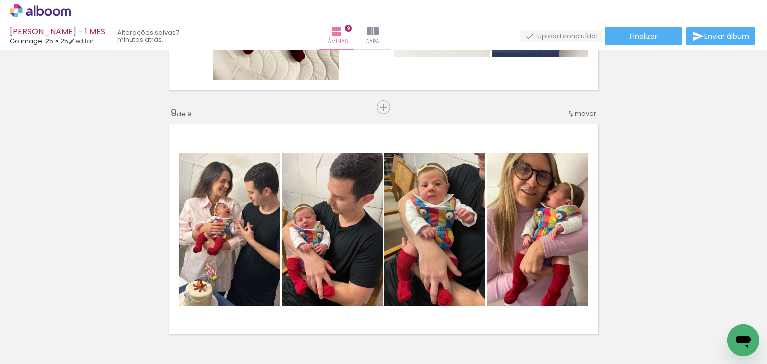
scroll to position [2046, 0]
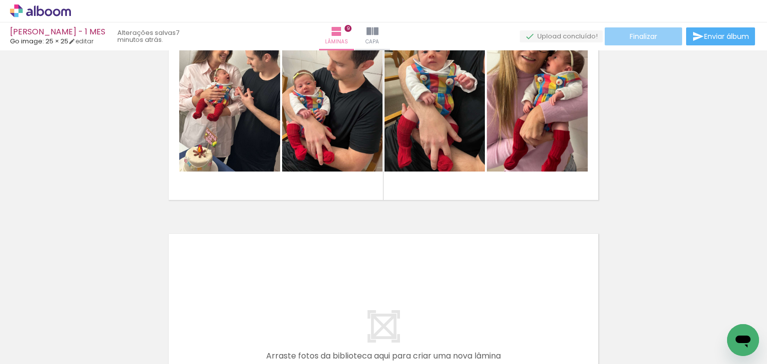
click at [637, 40] on span "Finalizar" at bounding box center [642, 36] width 27 height 7
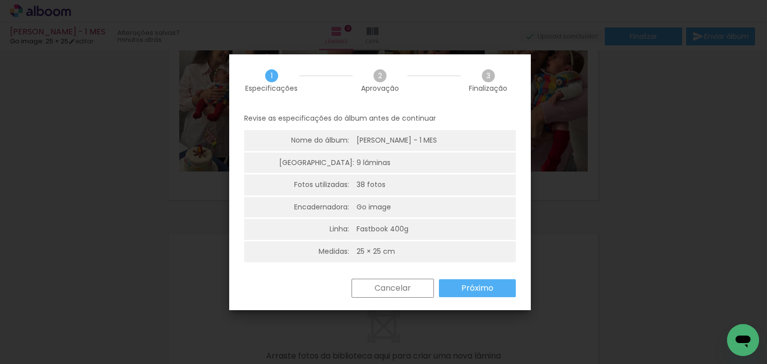
click at [0, 0] on slot "Próximo" at bounding box center [0, 0] width 0 height 0
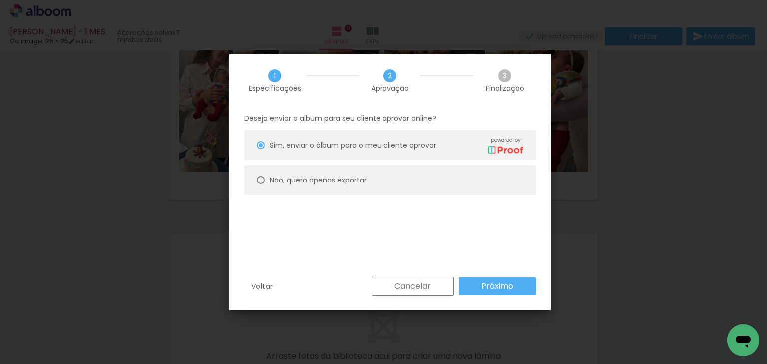
click at [360, 191] on paper-radio-button "Não, quero apenas exportar" at bounding box center [389, 180] width 291 height 30
type paper-radio-button "on"
click at [0, 0] on slot "Próximo" at bounding box center [0, 0] width 0 height 0
type input "Alta, 300 DPI"
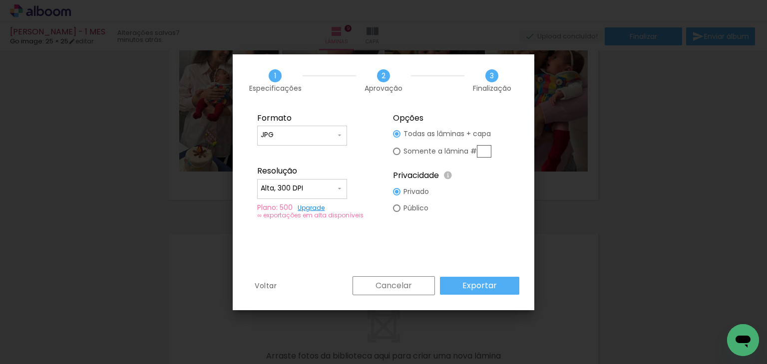
click at [503, 284] on paper-button "Exportar" at bounding box center [479, 286] width 79 height 18
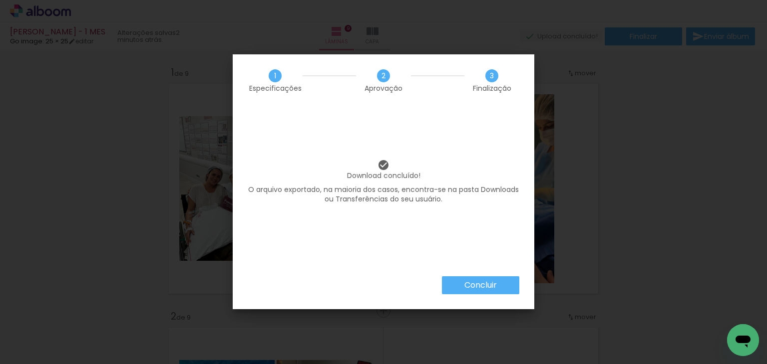
scroll to position [2046, 0]
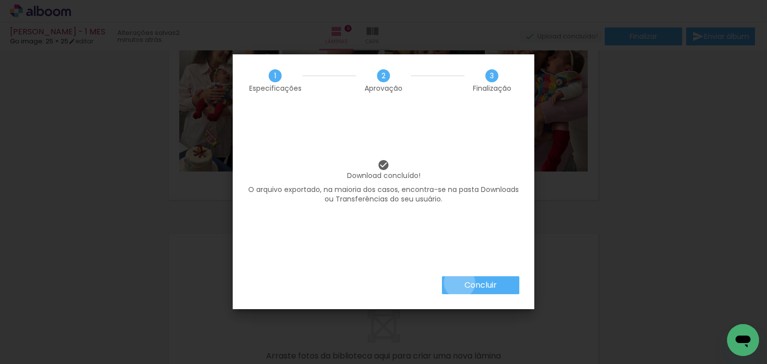
click at [459, 283] on paper-button "Concluir" at bounding box center [480, 286] width 77 height 18
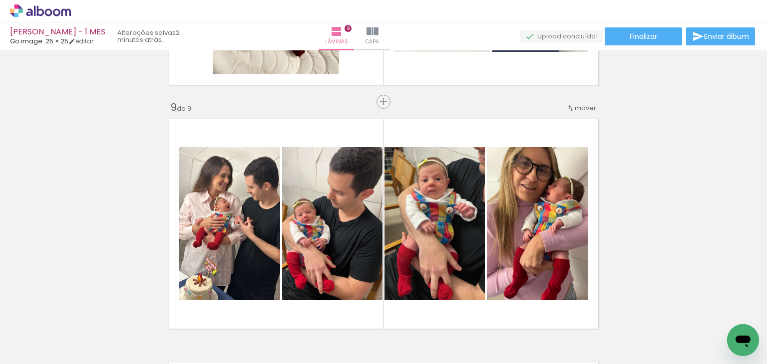
scroll to position [1847, 0]
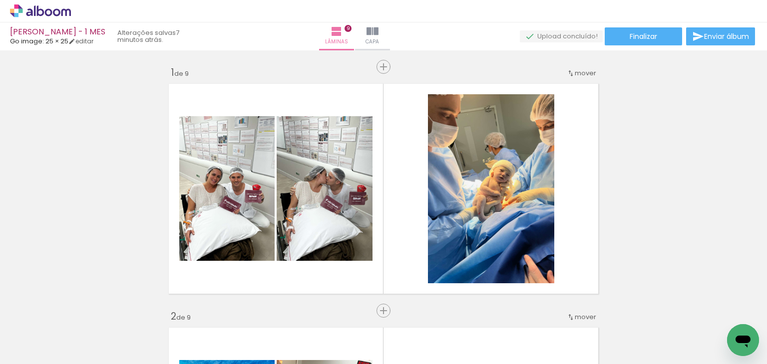
scroll to position [1847, 0]
